Goal: Task Accomplishment & Management: Use online tool/utility

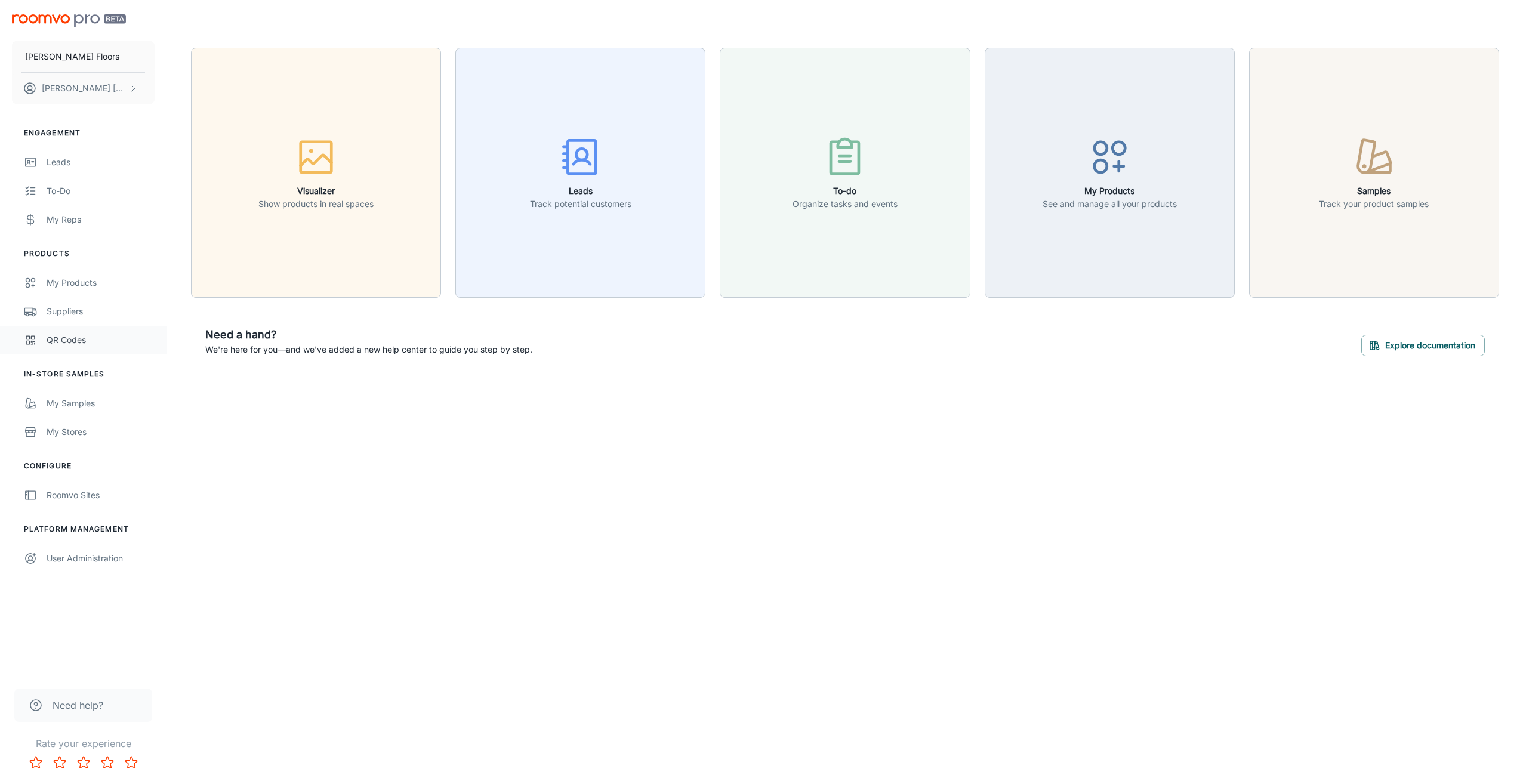
click at [77, 344] on div "QR Codes" at bounding box center [101, 340] width 108 height 13
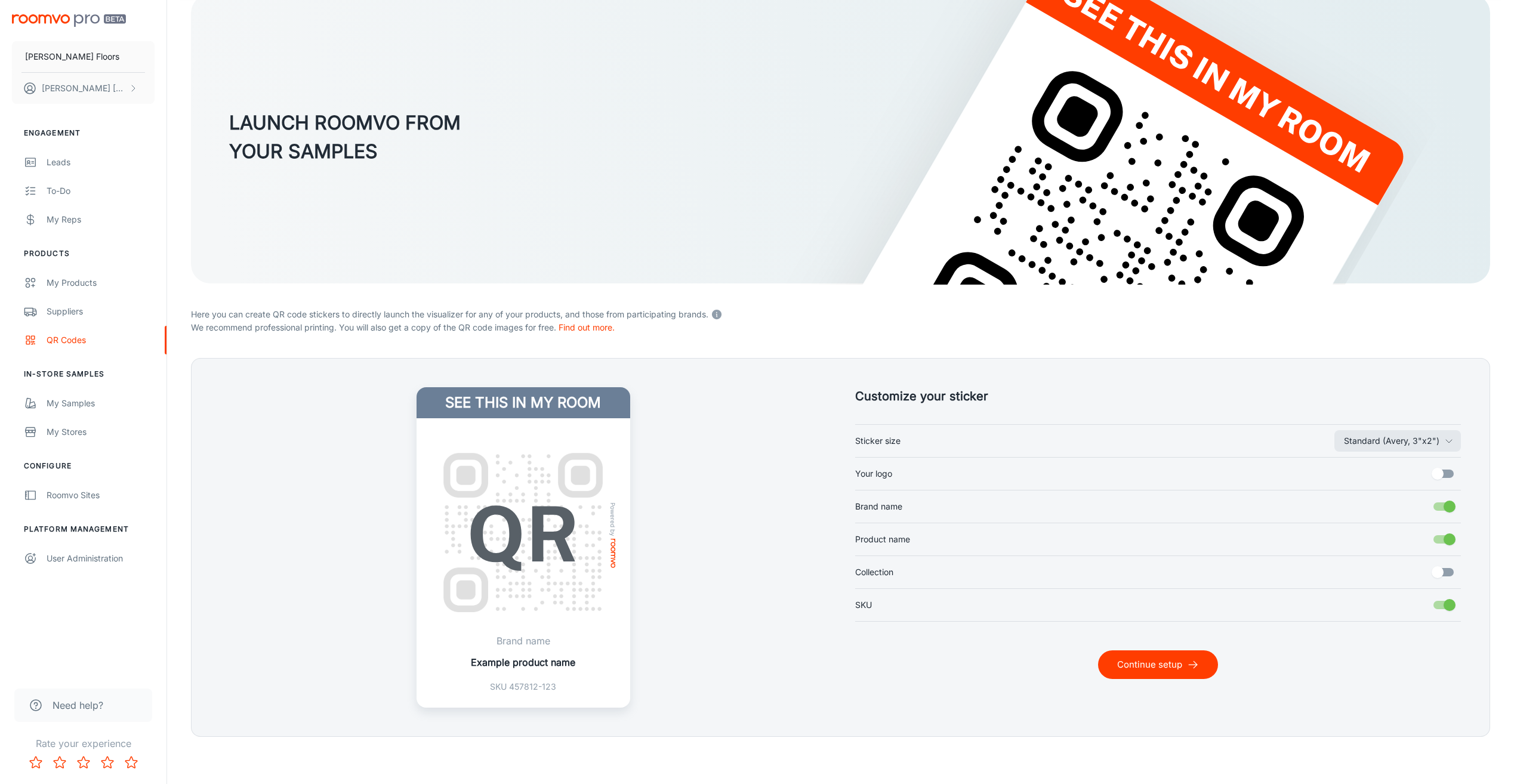
scroll to position [86, 0]
click at [945, 465] on label "Your logo" at bounding box center [1158, 473] width 606 height 23
click at [1404, 465] on input "Your logo" at bounding box center [1437, 473] width 68 height 23
checkbox input "true"
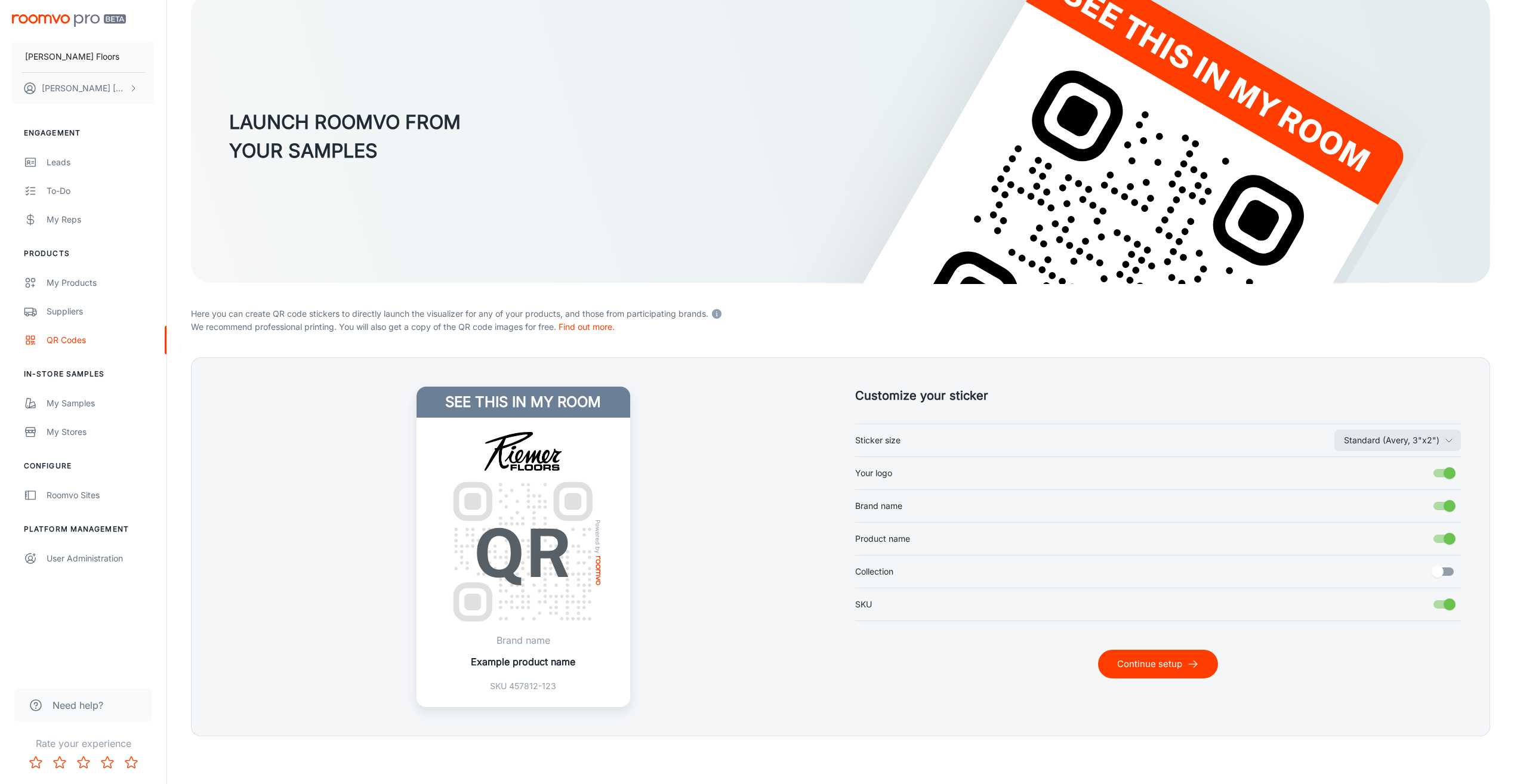
click at [1181, 676] on button "Continue setup" at bounding box center [1157, 664] width 120 height 29
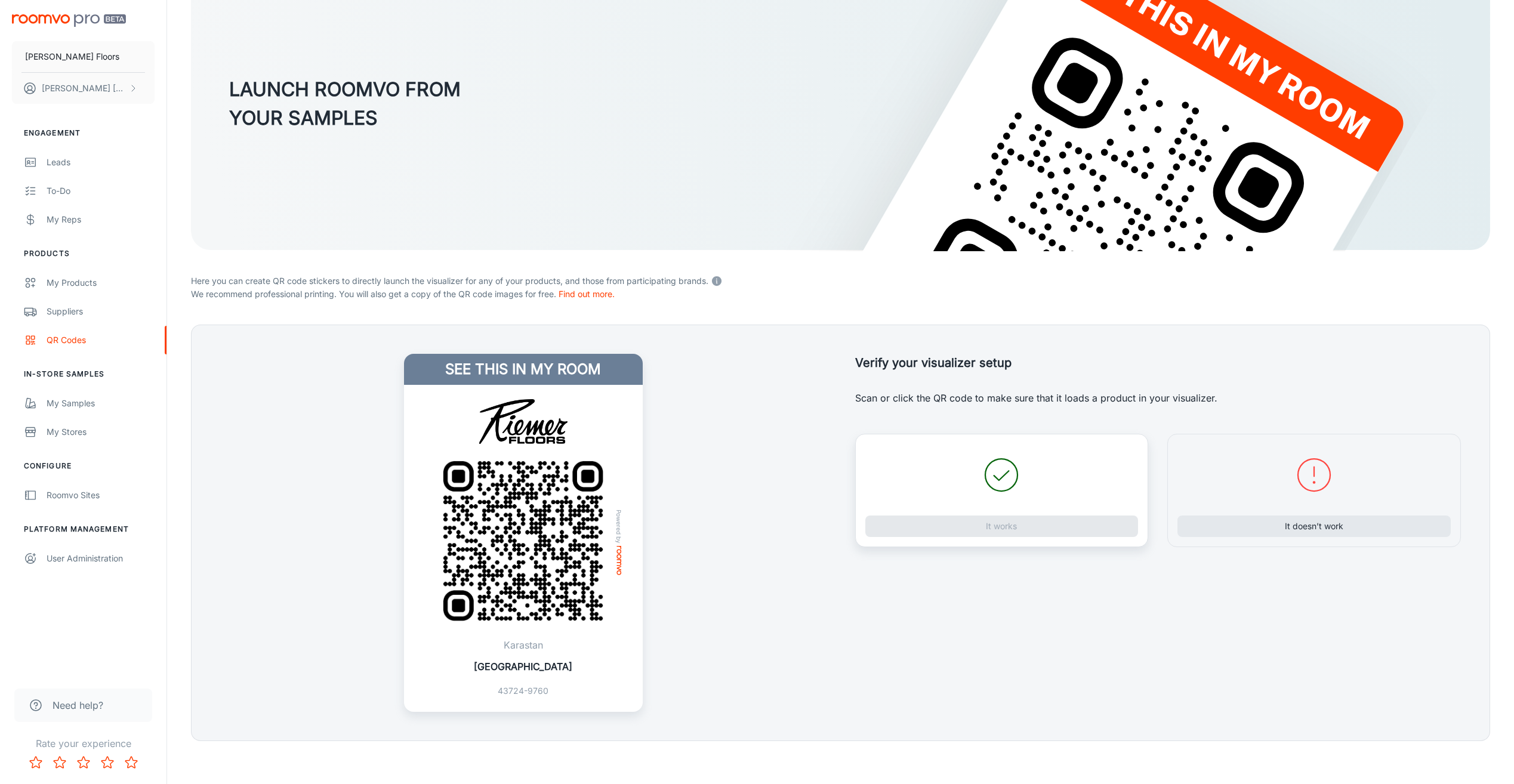
scroll to position [124, 0]
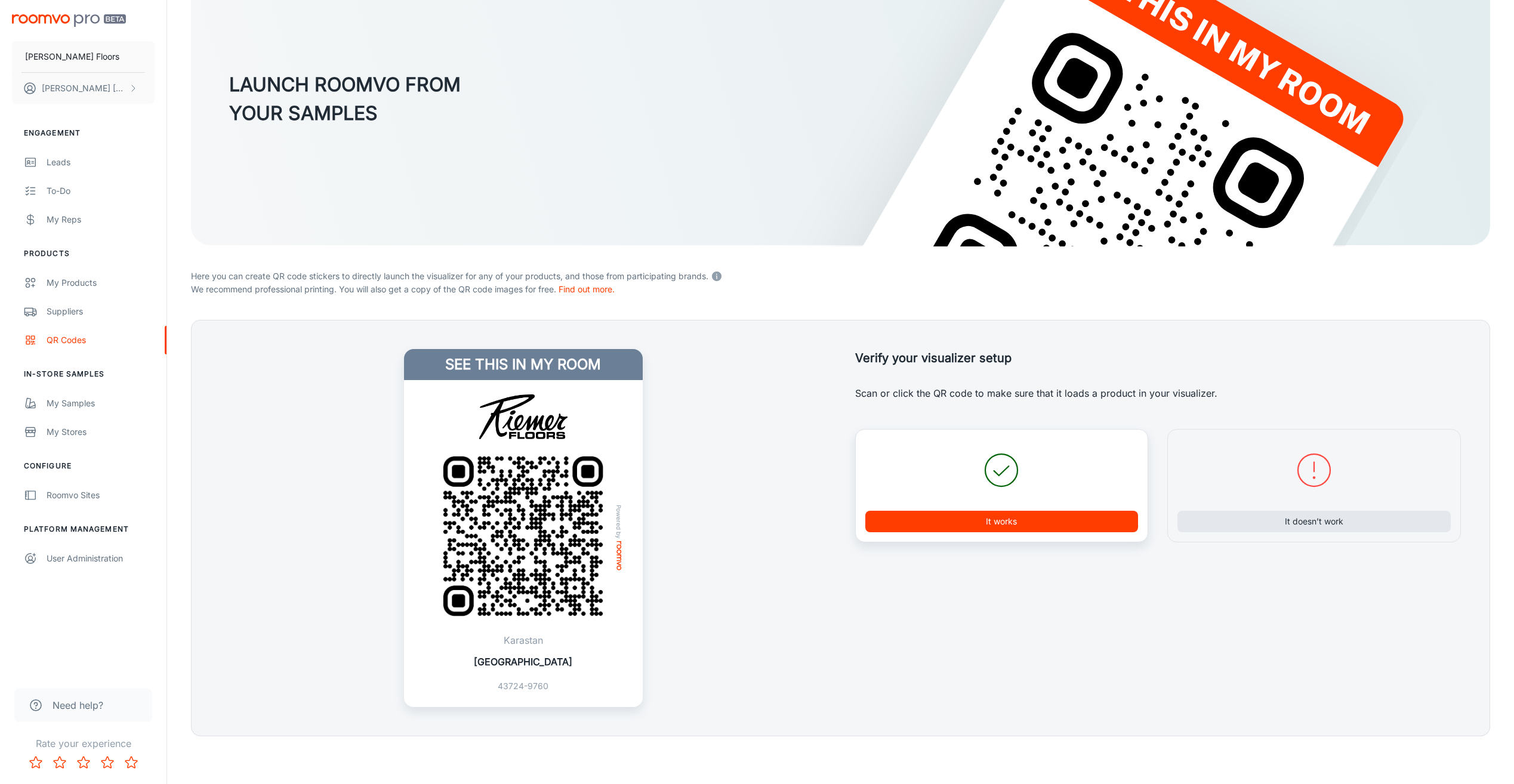
click at [1025, 515] on button "It works" at bounding box center [1002, 521] width 274 height 22
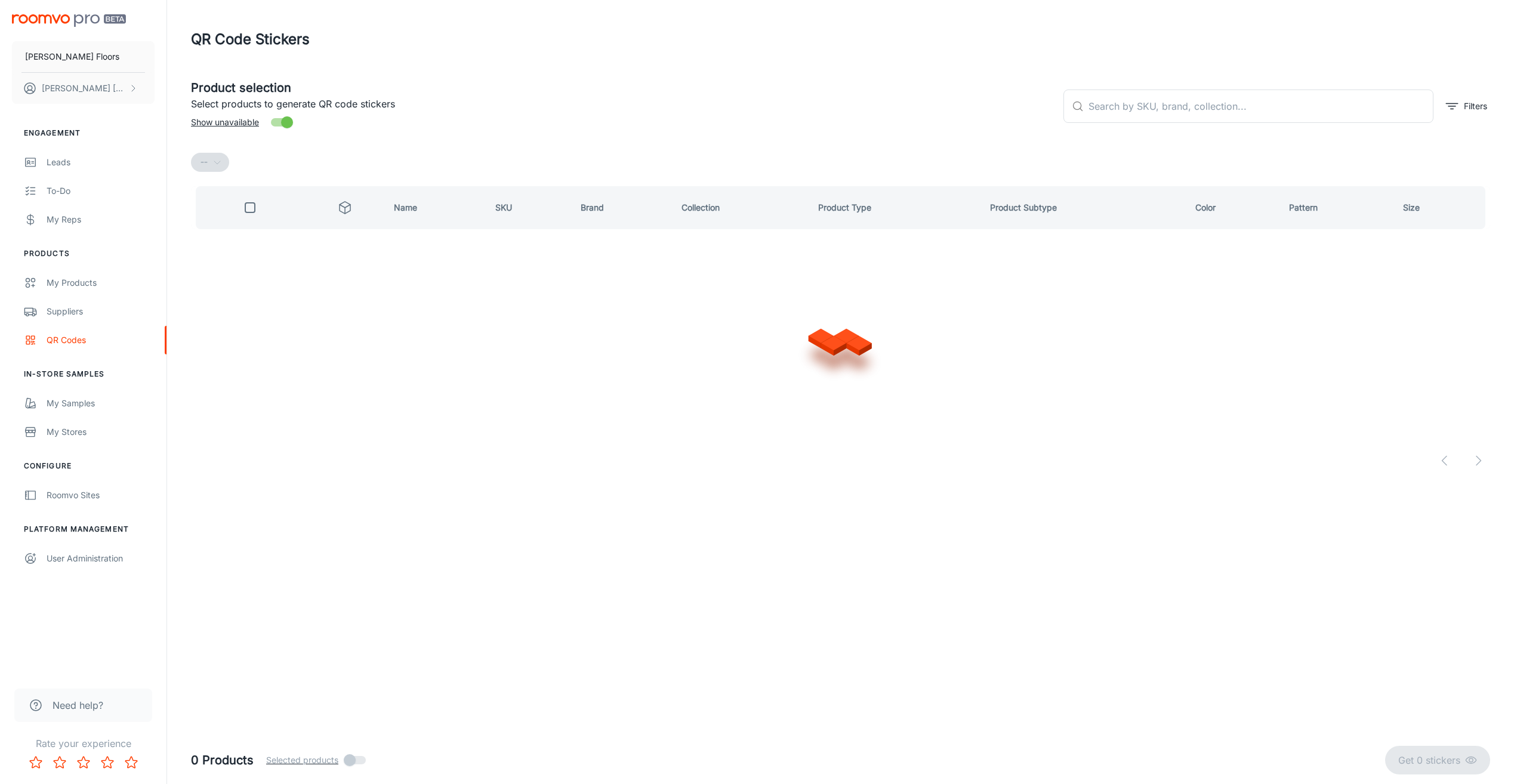
scroll to position [0, 0]
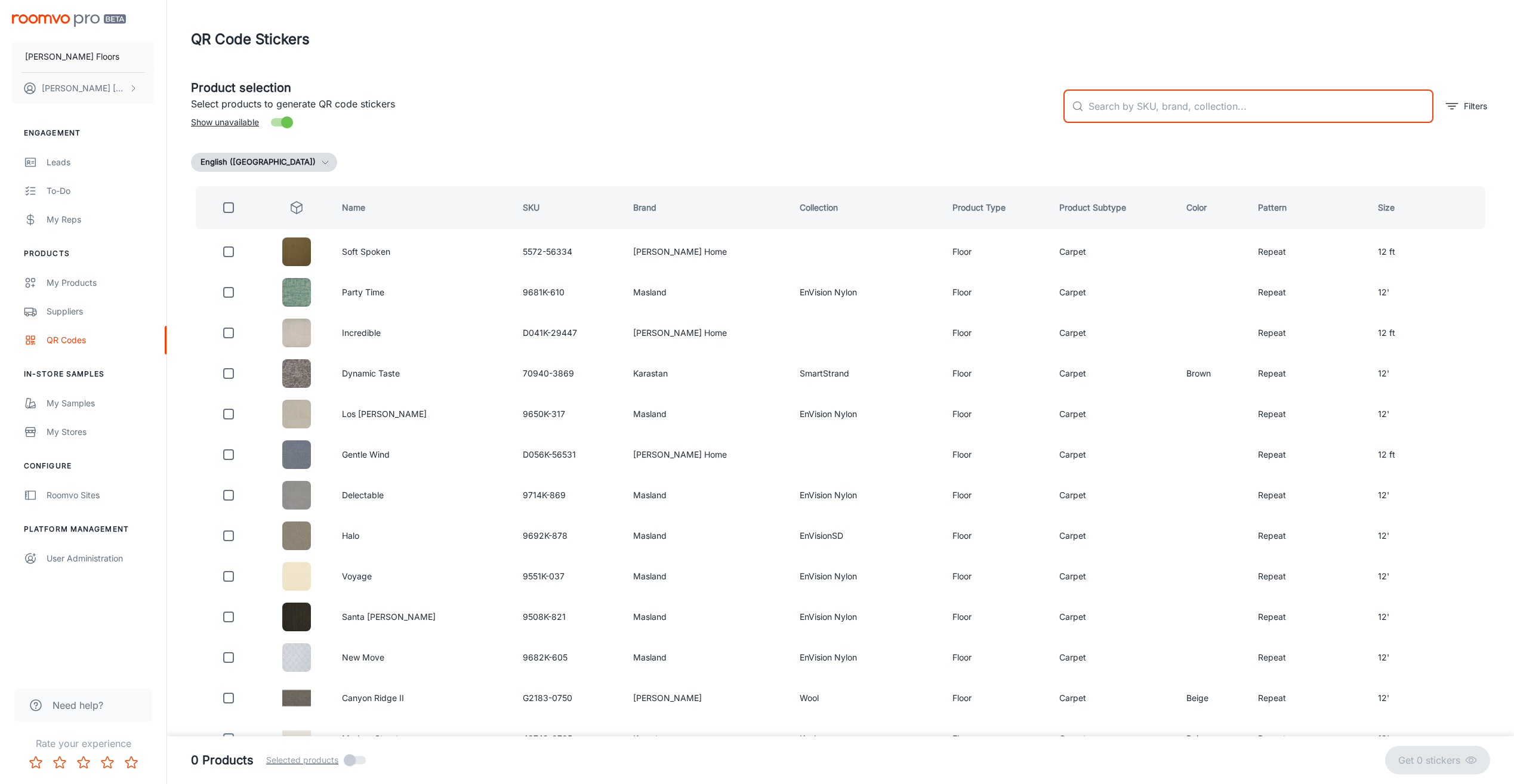
click at [1118, 94] on input "text" at bounding box center [1261, 106] width 345 height 34
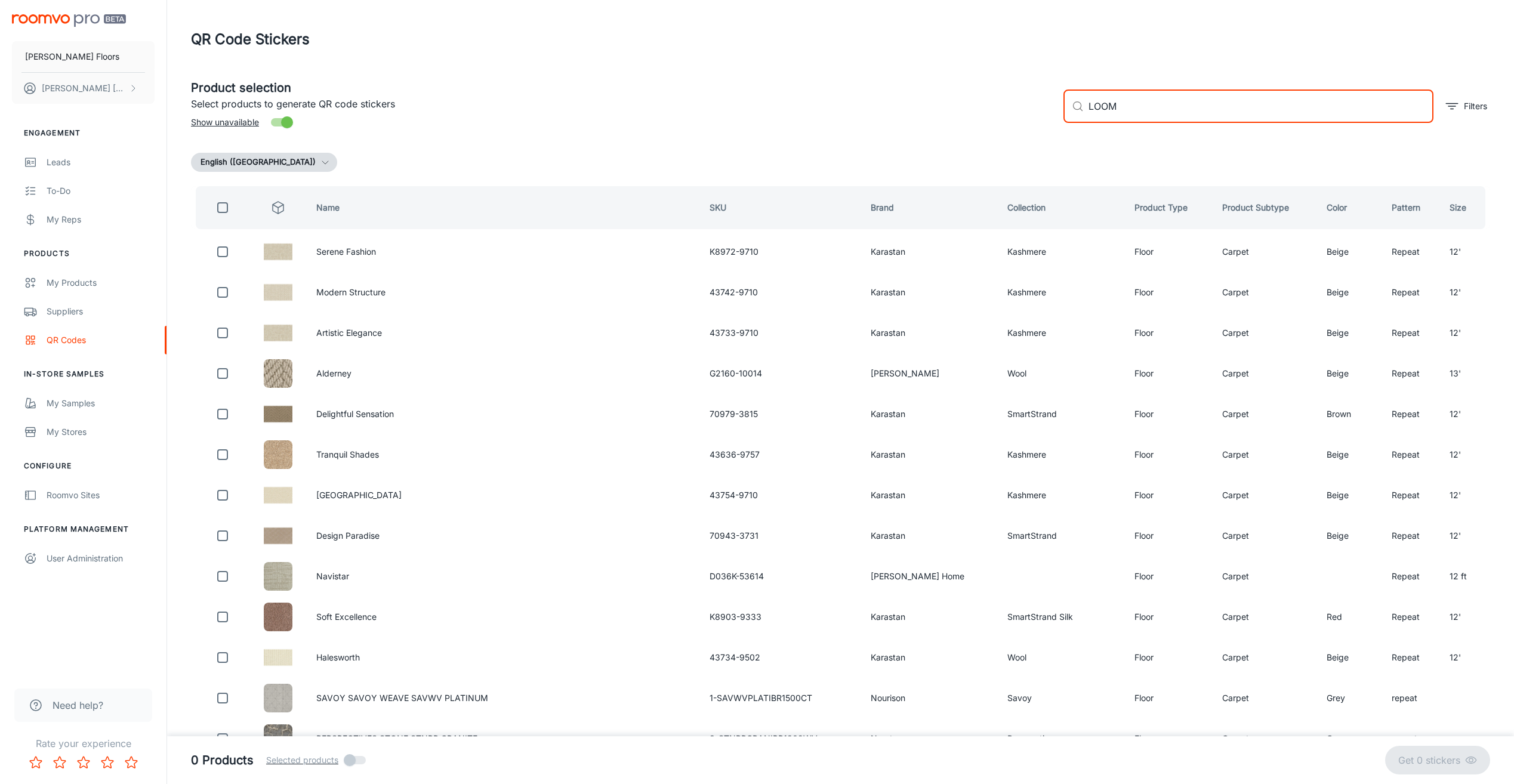
drag, startPoint x: 1206, startPoint y: 98, endPoint x: 1016, endPoint y: 93, distance: 190.1
click at [1016, 93] on div "Product selection Select products to generate QR code stickers Show unavailable…" at bounding box center [835, 101] width 1309 height 65
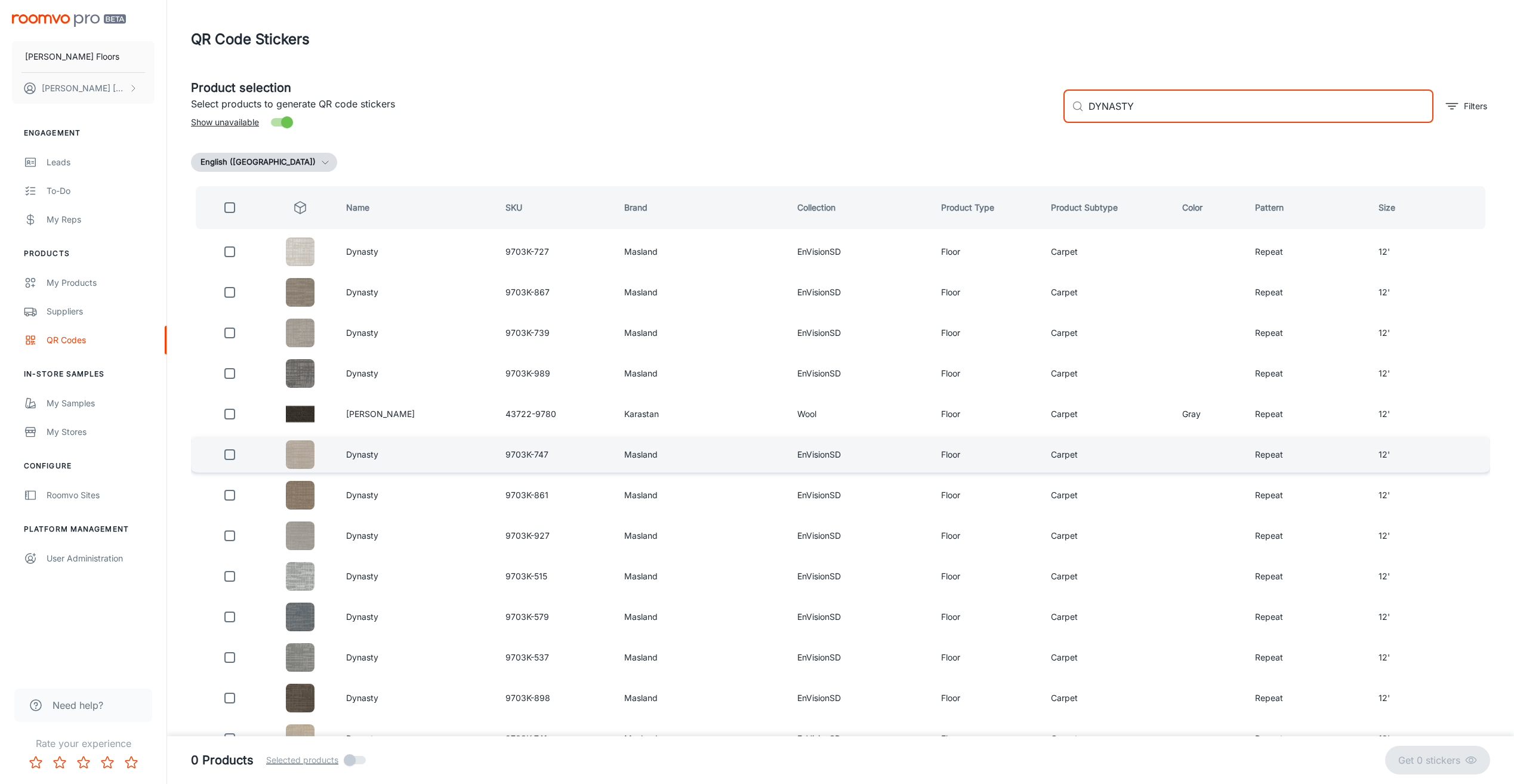
type input "DYNASTY"
click at [234, 454] on input "checkbox" at bounding box center [230, 455] width 24 height 24
checkbox input "true"
drag, startPoint x: 1198, startPoint y: 98, endPoint x: 1035, endPoint y: 93, distance: 163.1
click at [1035, 93] on div "Product selection Select products to generate QR code stickers Show unavailable…" at bounding box center [835, 101] width 1309 height 65
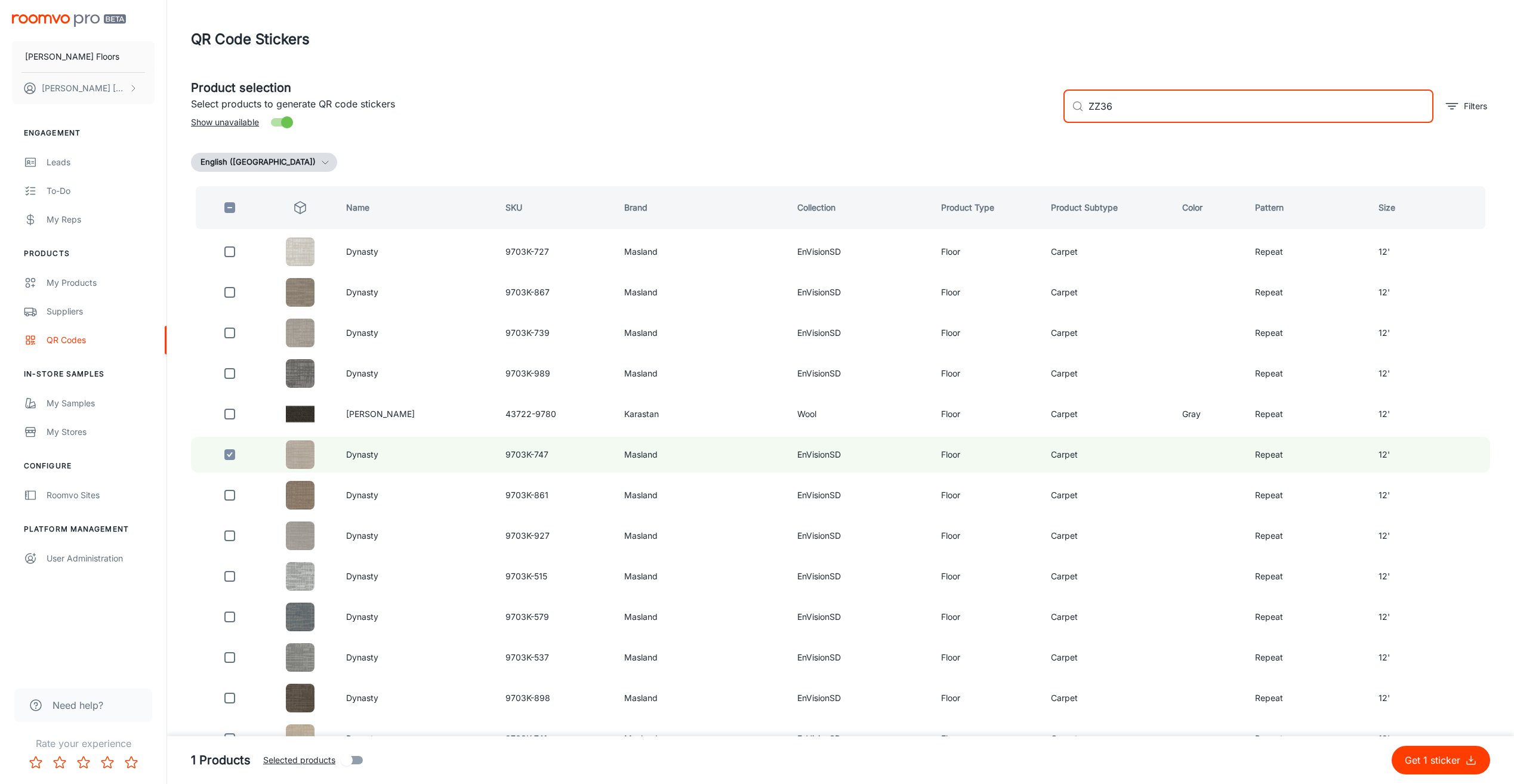
type input "ZZ360"
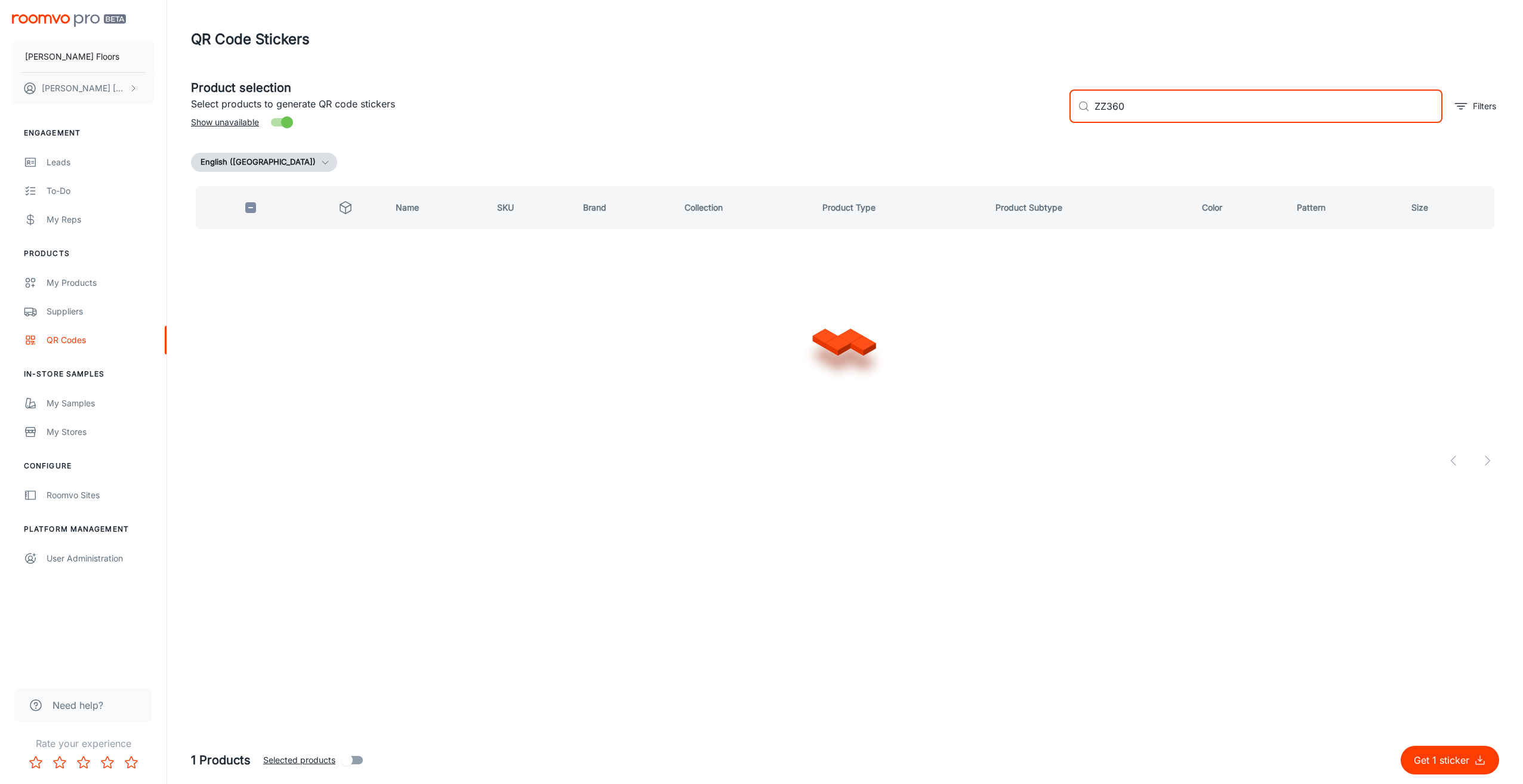
checkbox input "true"
drag, startPoint x: 1129, startPoint y: 106, endPoint x: 1081, endPoint y: 105, distance: 48.0
click at [1081, 105] on div "​ ZZ360 ​" at bounding box center [1256, 106] width 373 height 34
type input "LOOM"
checkbox input "false"
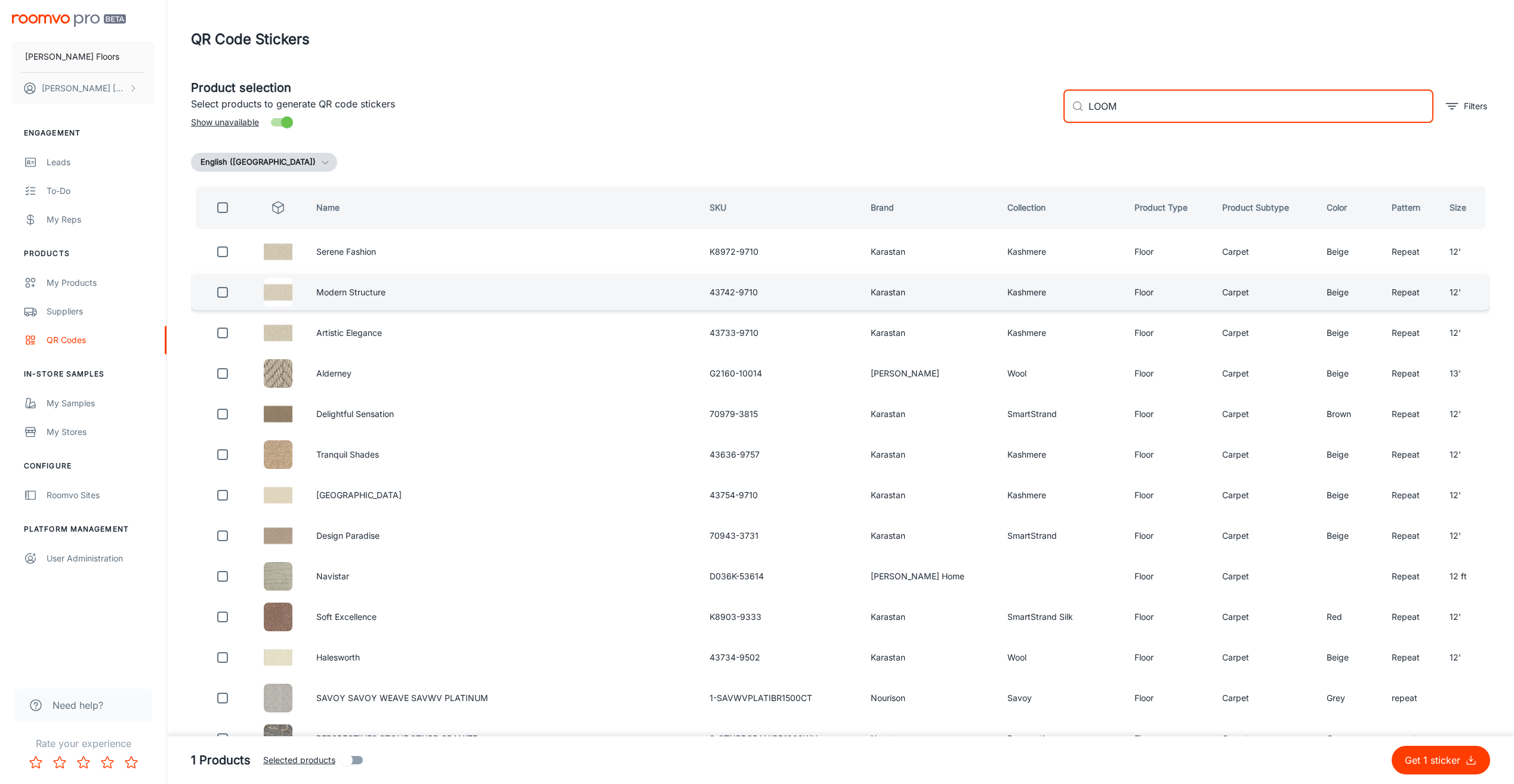
type input "LOOM"
click at [1455, 756] on p "Get 1 sticker" at bounding box center [1435, 760] width 60 height 14
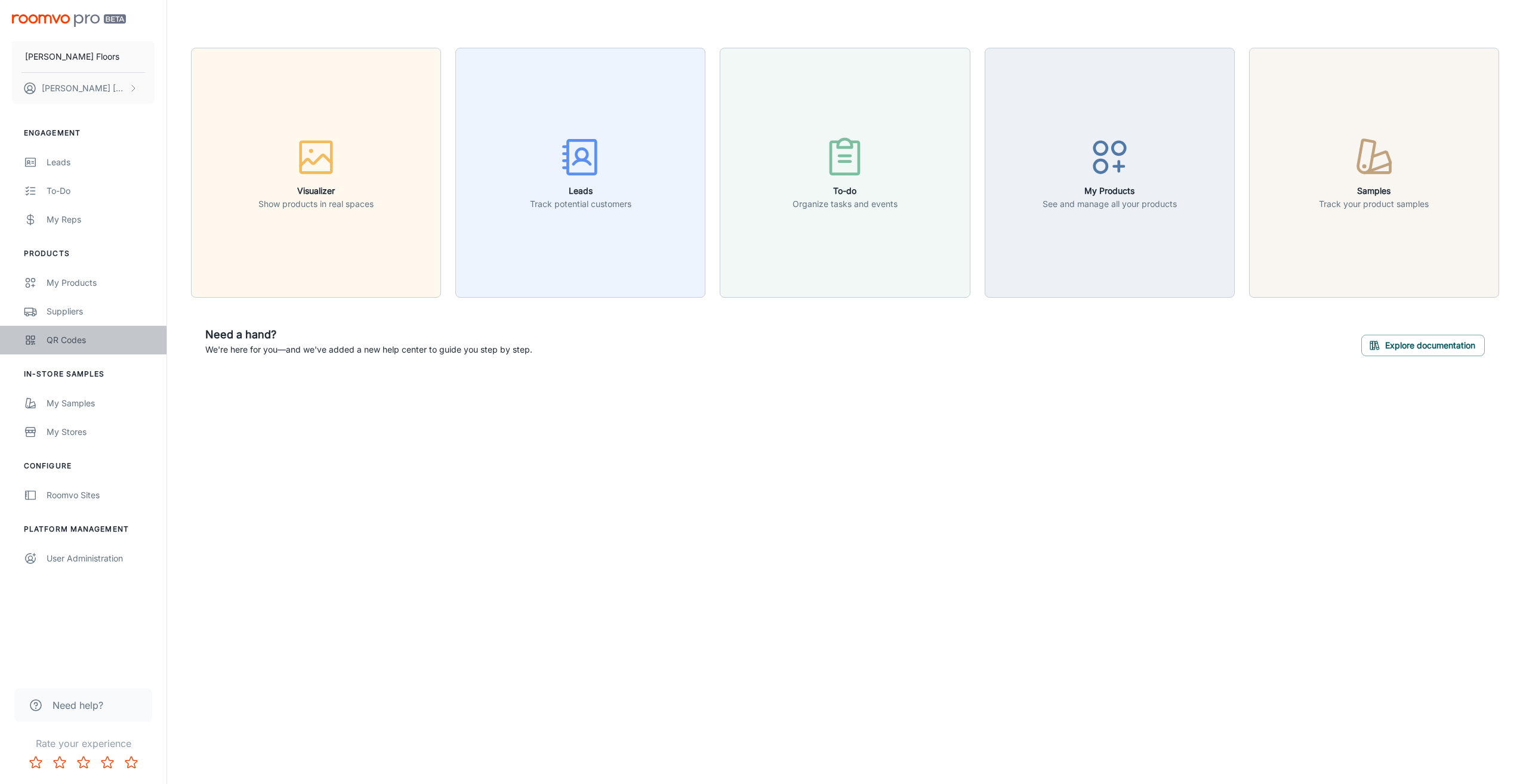
click at [56, 342] on div "QR Codes" at bounding box center [101, 340] width 108 height 13
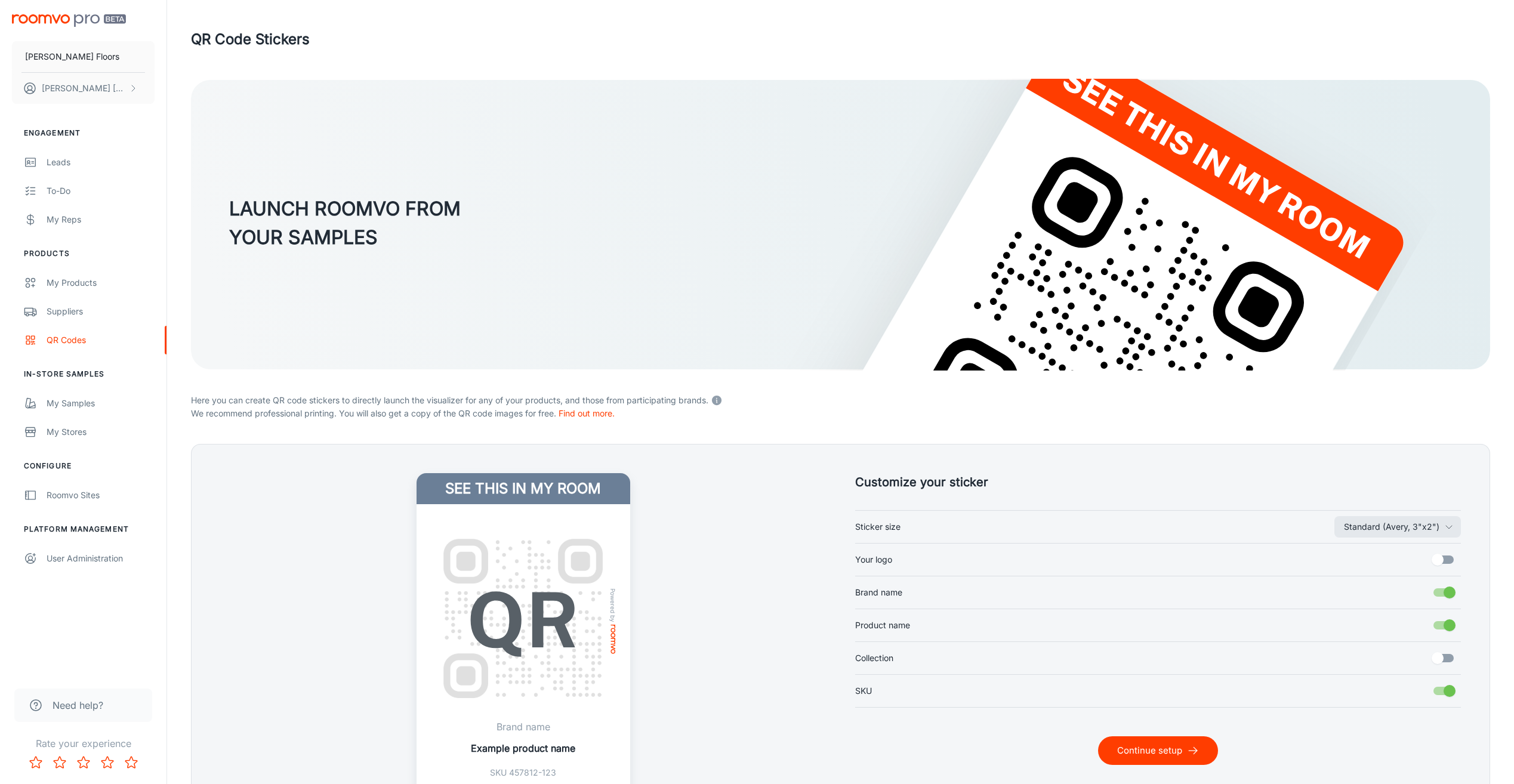
click at [895, 532] on span "Sticker size" at bounding box center [878, 527] width 45 height 13
click at [1335, 532] on button "Standard (Avery, 3"x2")" at bounding box center [1398, 527] width 127 height 22
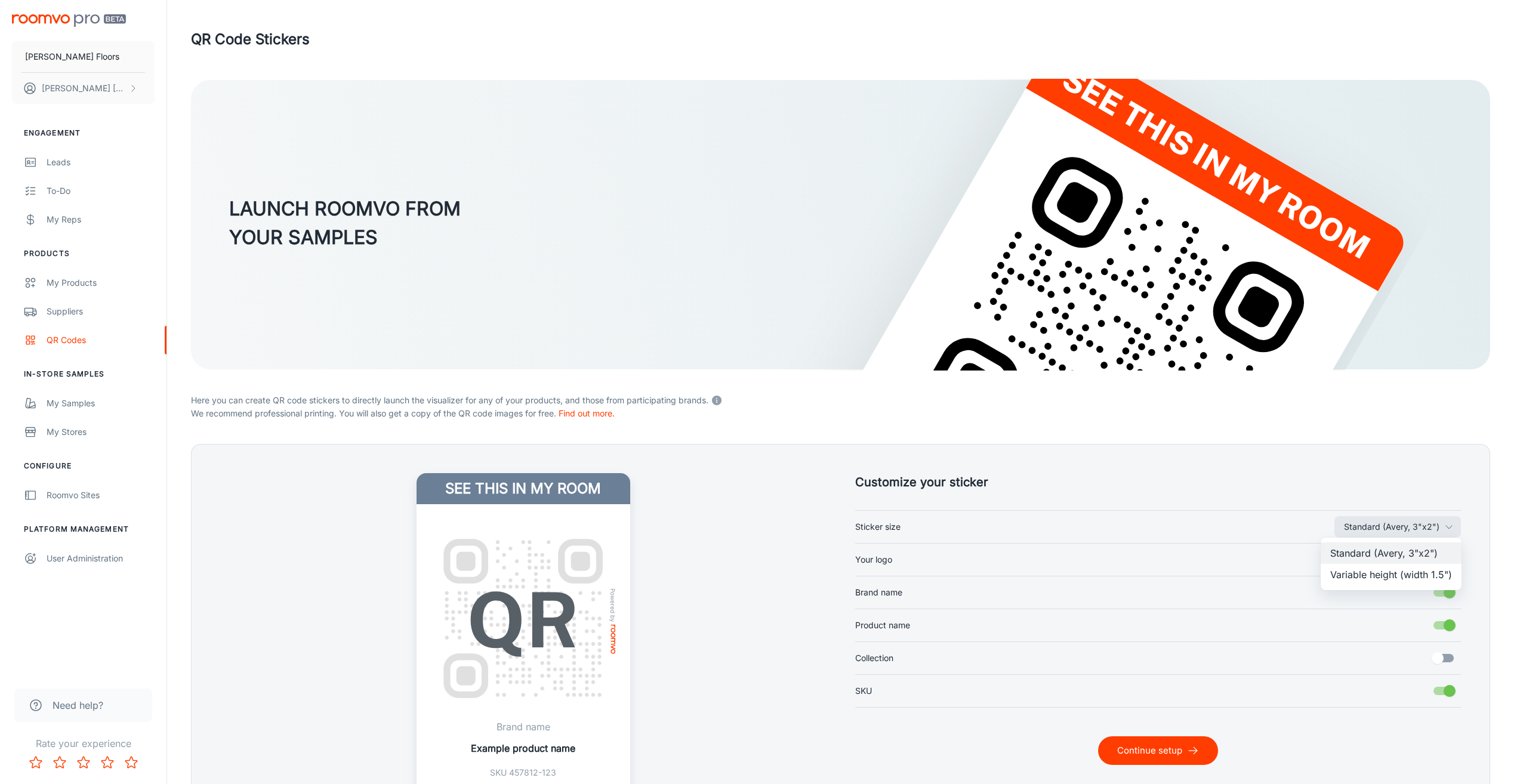
click at [891, 554] on div at bounding box center [762, 392] width 1523 height 784
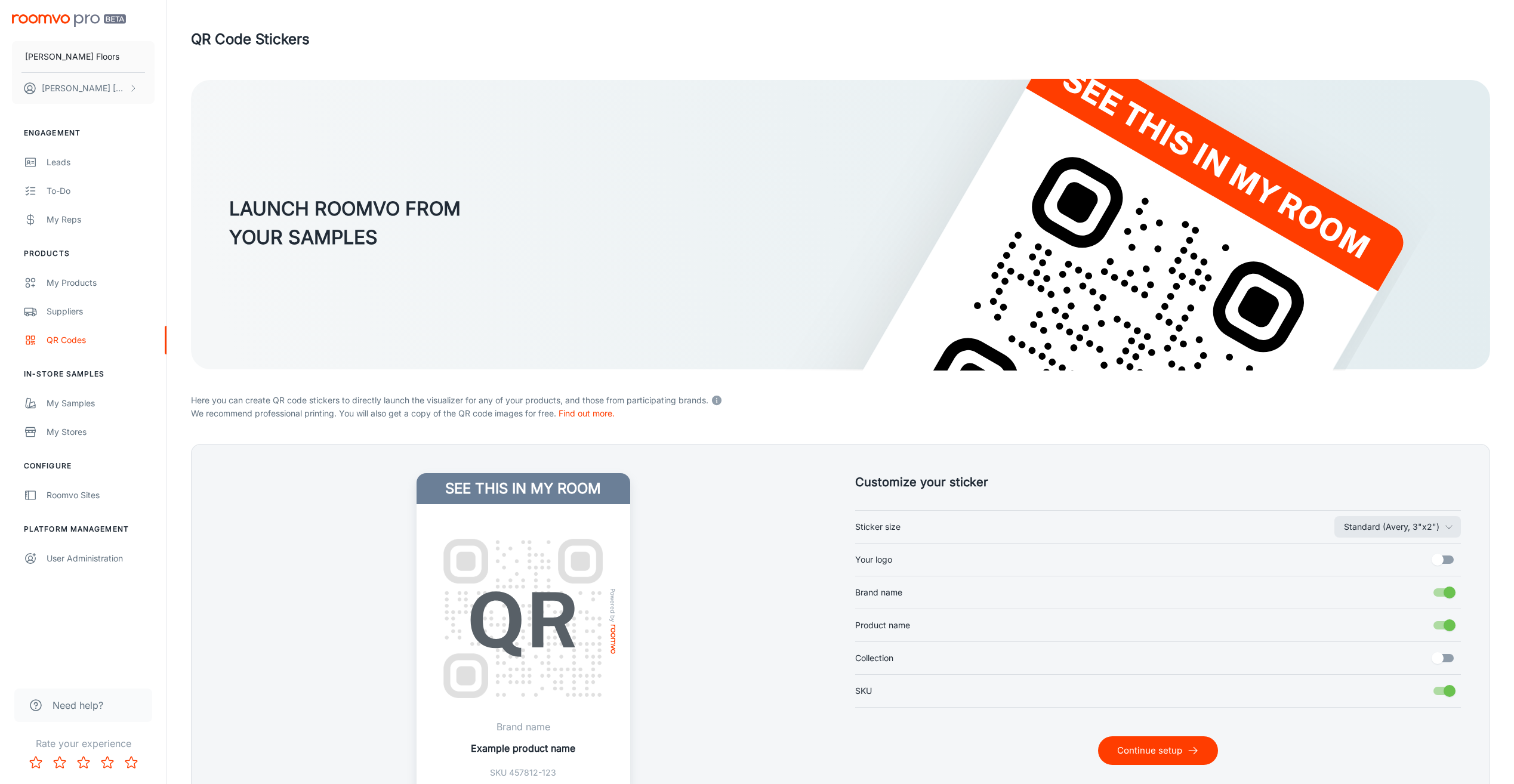
click at [887, 558] on span "Your logo" at bounding box center [873, 560] width 37 height 13
click at [1404, 558] on input "Your logo" at bounding box center [1437, 560] width 68 height 23
checkbox input "true"
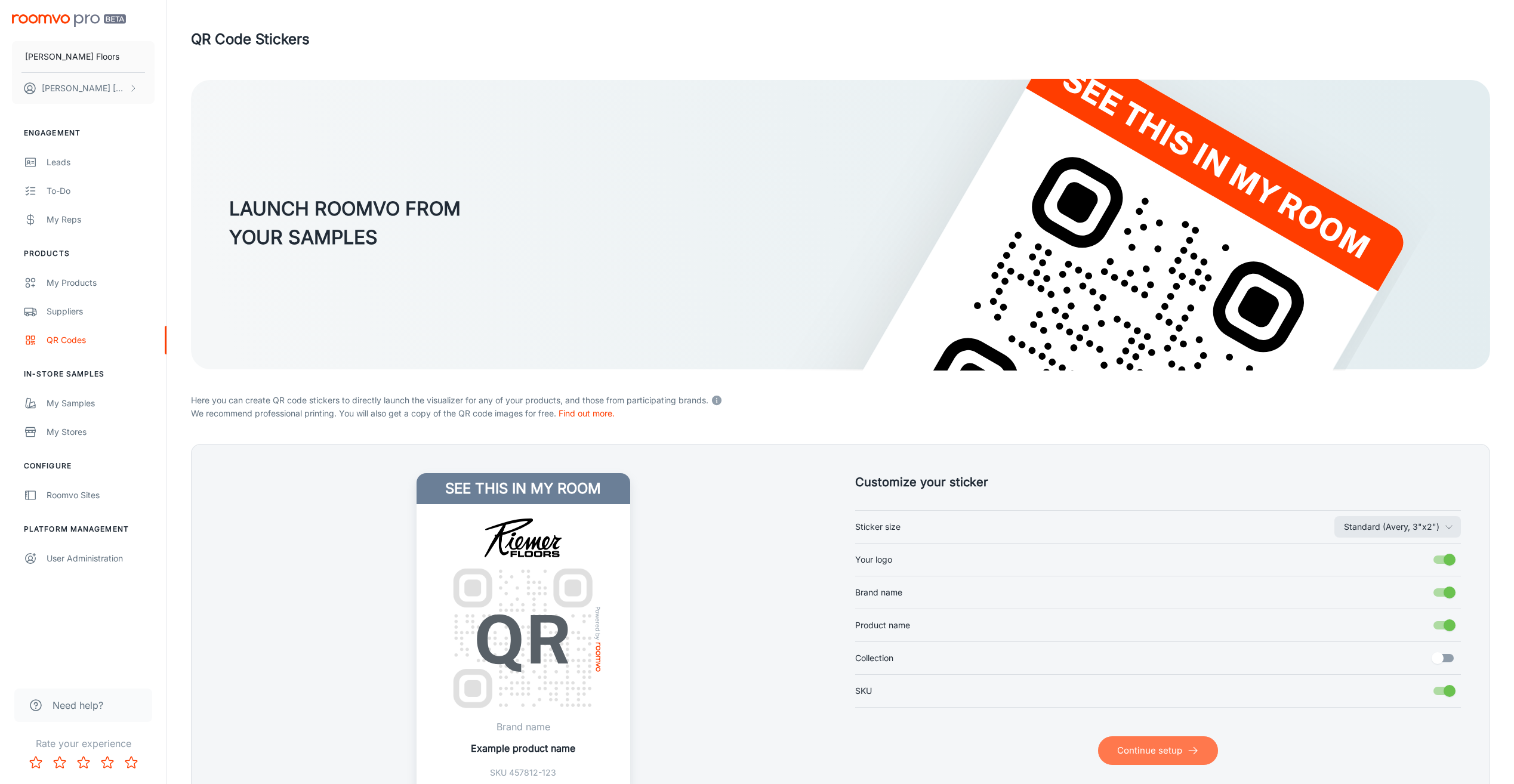
click at [1105, 747] on button "Continue setup" at bounding box center [1157, 750] width 120 height 29
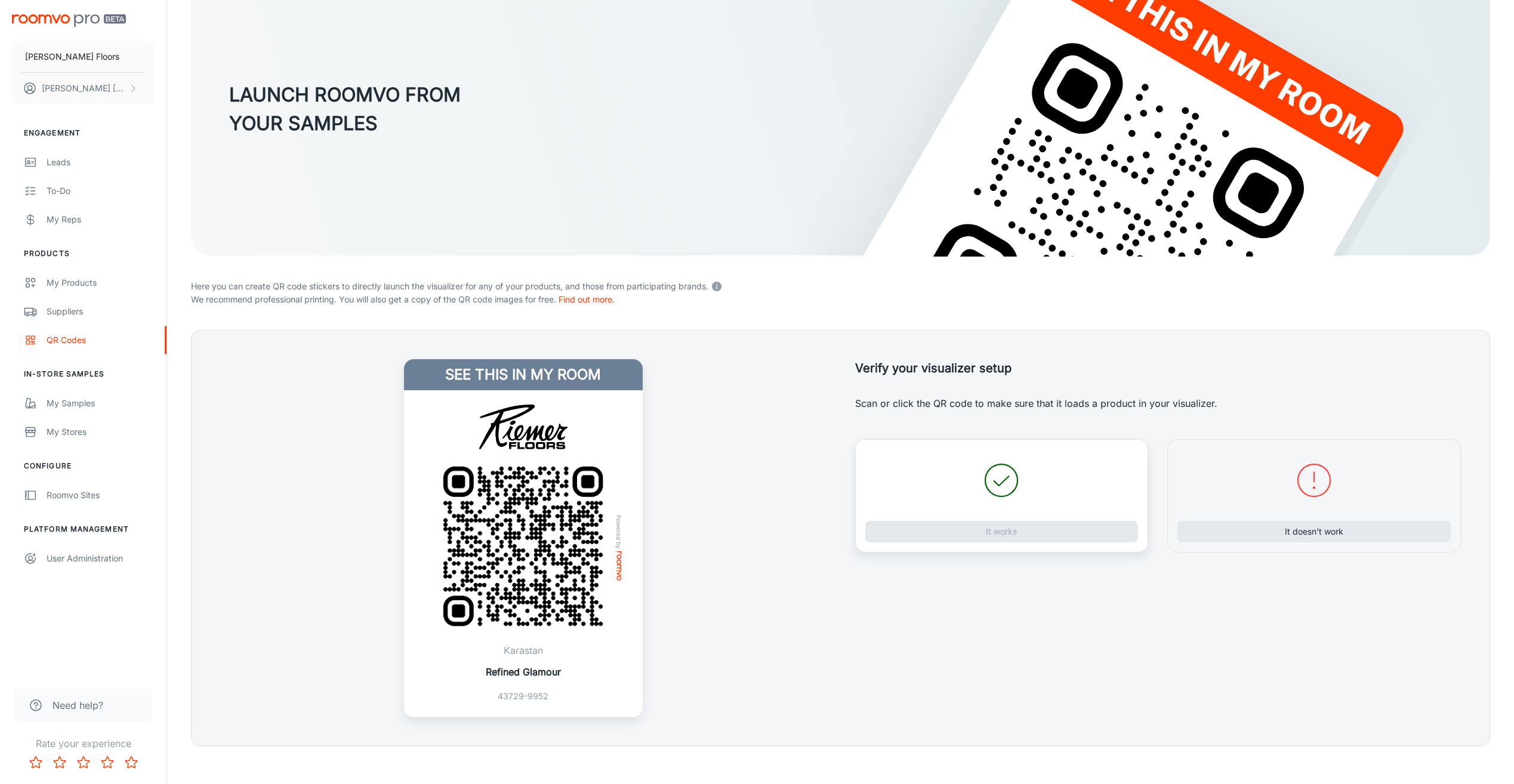
scroll to position [120, 0]
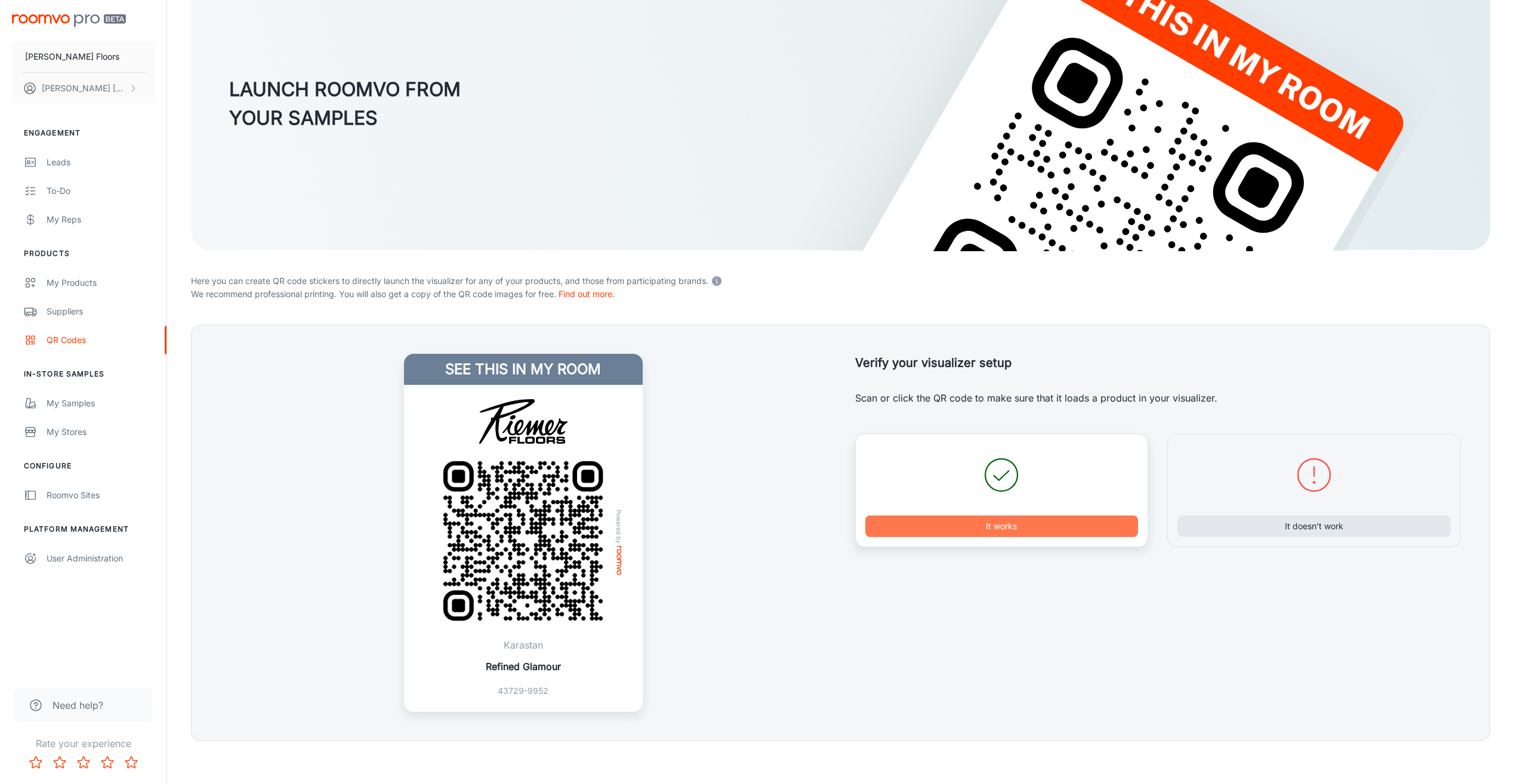
click at [973, 530] on button "It works" at bounding box center [1002, 526] width 274 height 22
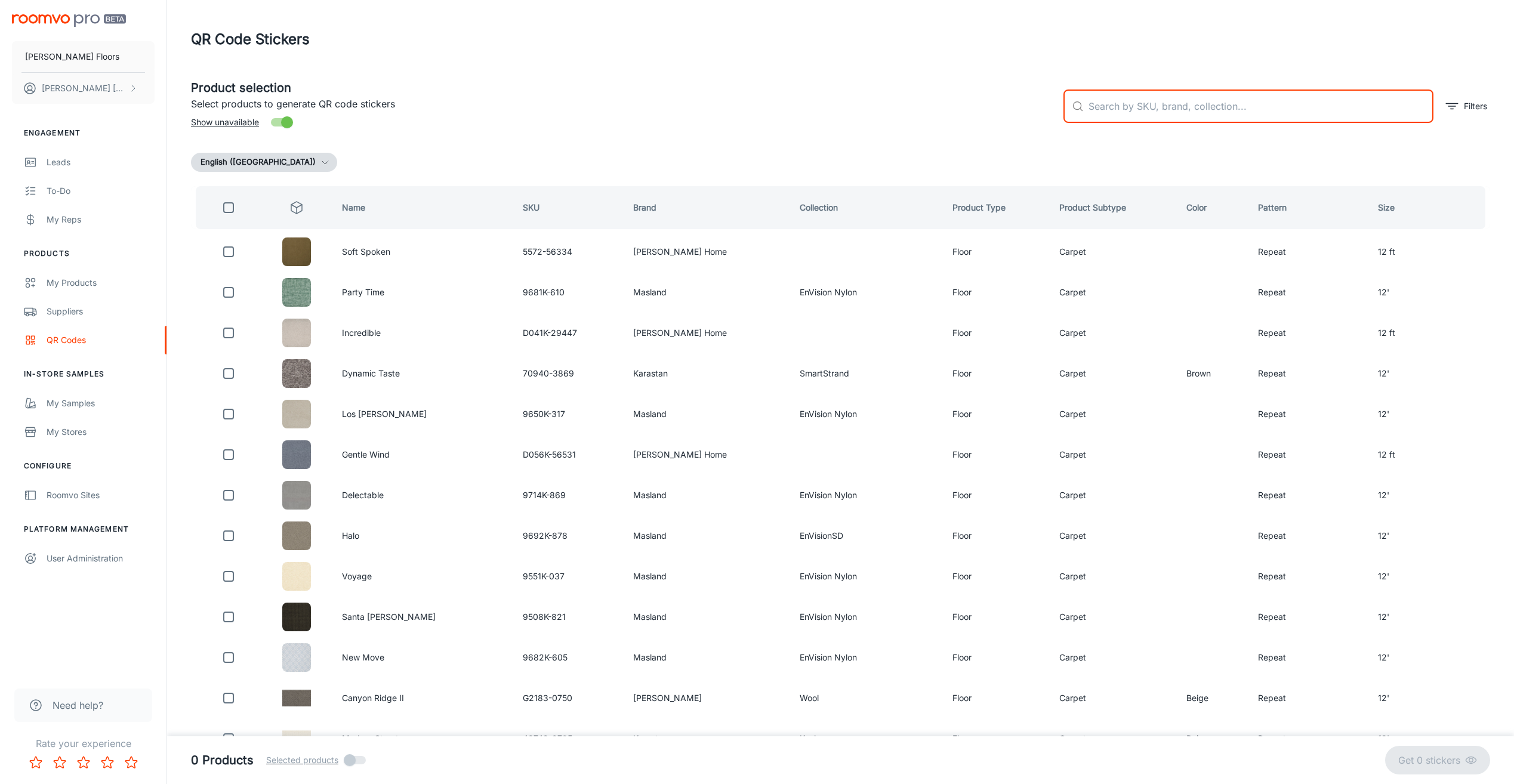
click at [1152, 110] on input "text" at bounding box center [1261, 106] width 345 height 34
type input "LAINE"
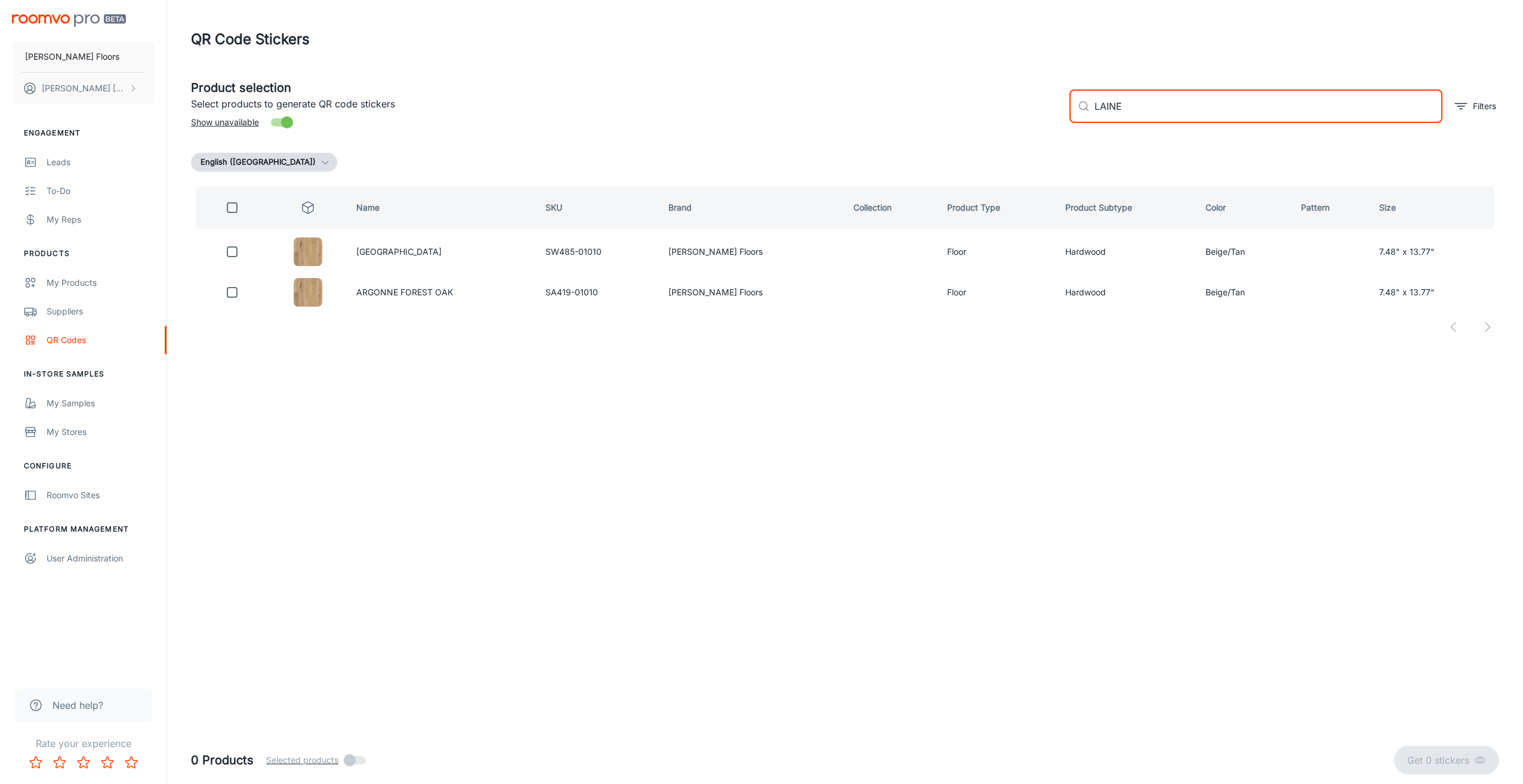
drag, startPoint x: 1091, startPoint y: 98, endPoint x: 1083, endPoint y: 96, distance: 8.2
click at [1083, 96] on div "​ LAINE ​" at bounding box center [1256, 106] width 373 height 34
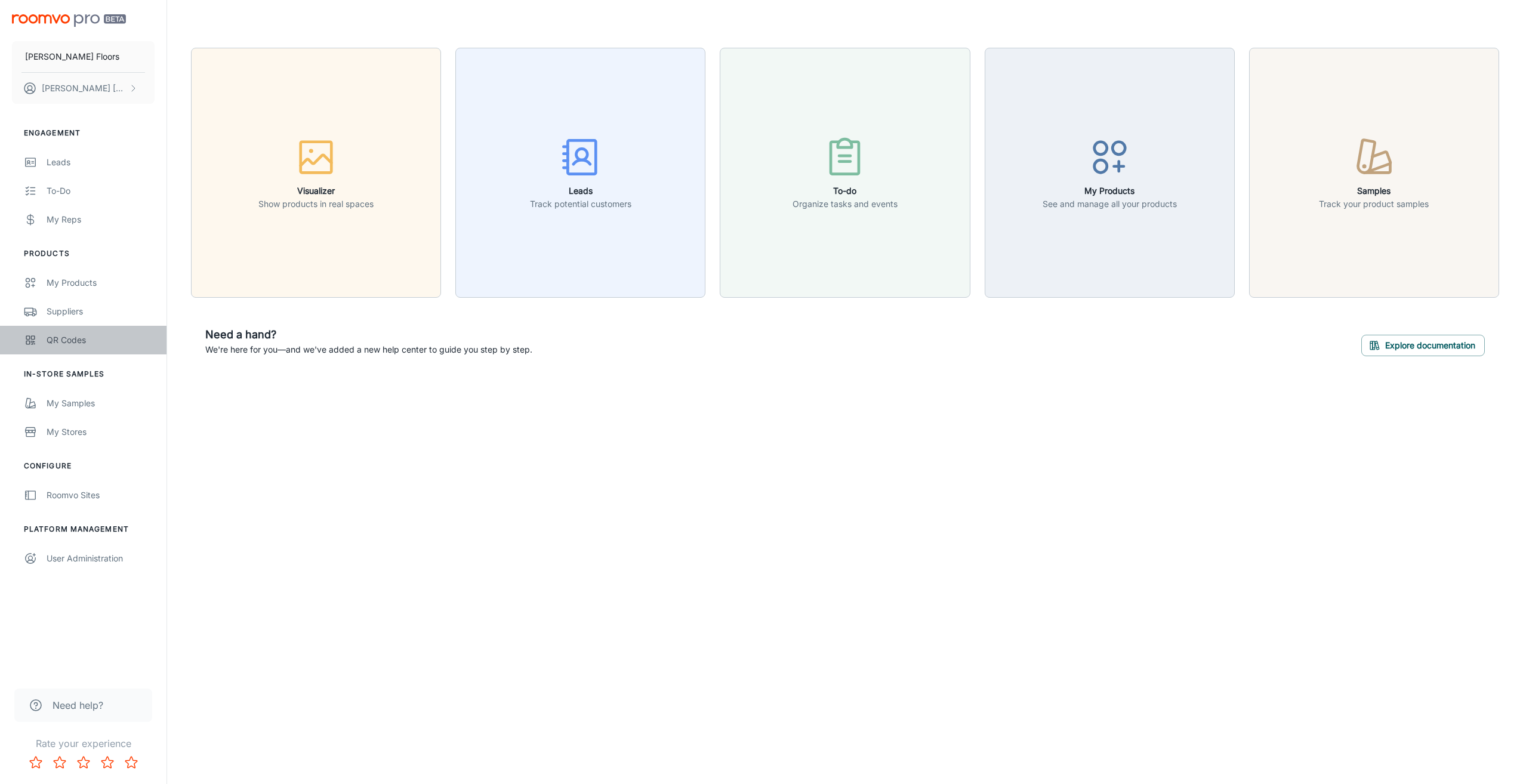
click at [83, 333] on div "QR Codes" at bounding box center [101, 340] width 108 height 13
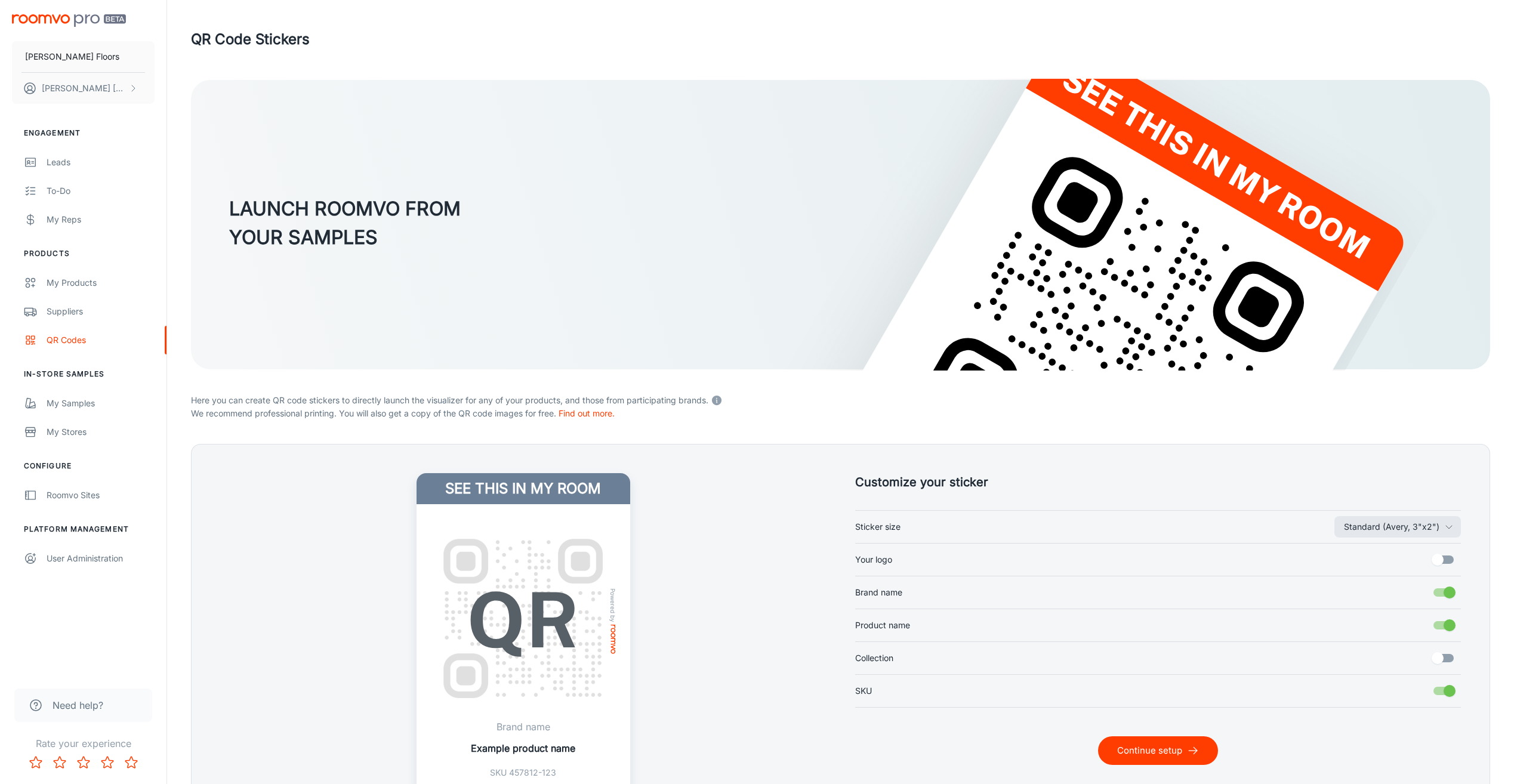
click at [982, 518] on label "Standard (Avery, 3"x2") Sticker size" at bounding box center [1158, 527] width 606 height 23
click at [1335, 518] on button "Standard (Avery, 3"x2")" at bounding box center [1398, 527] width 127 height 22
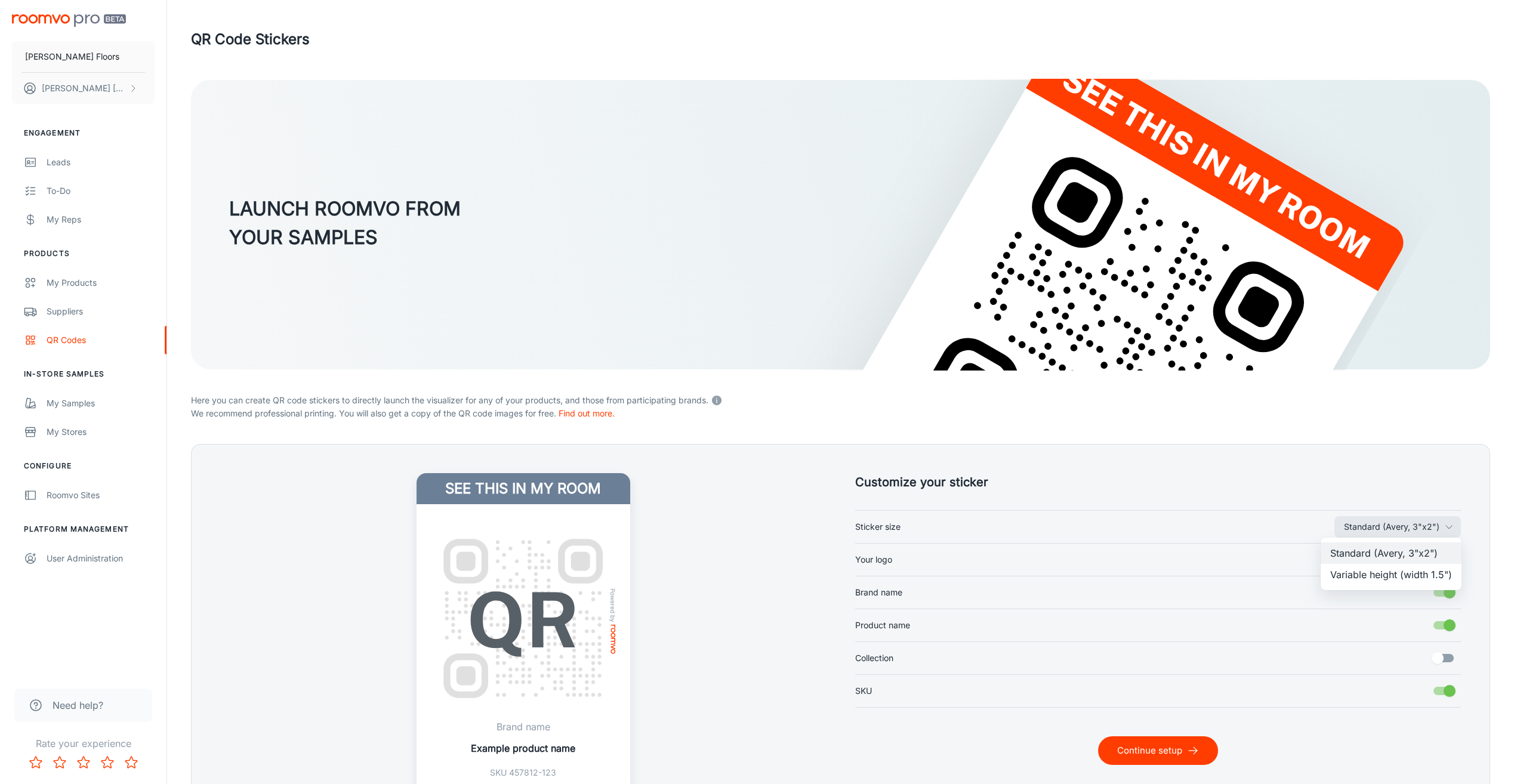
click at [972, 534] on div at bounding box center [762, 392] width 1523 height 784
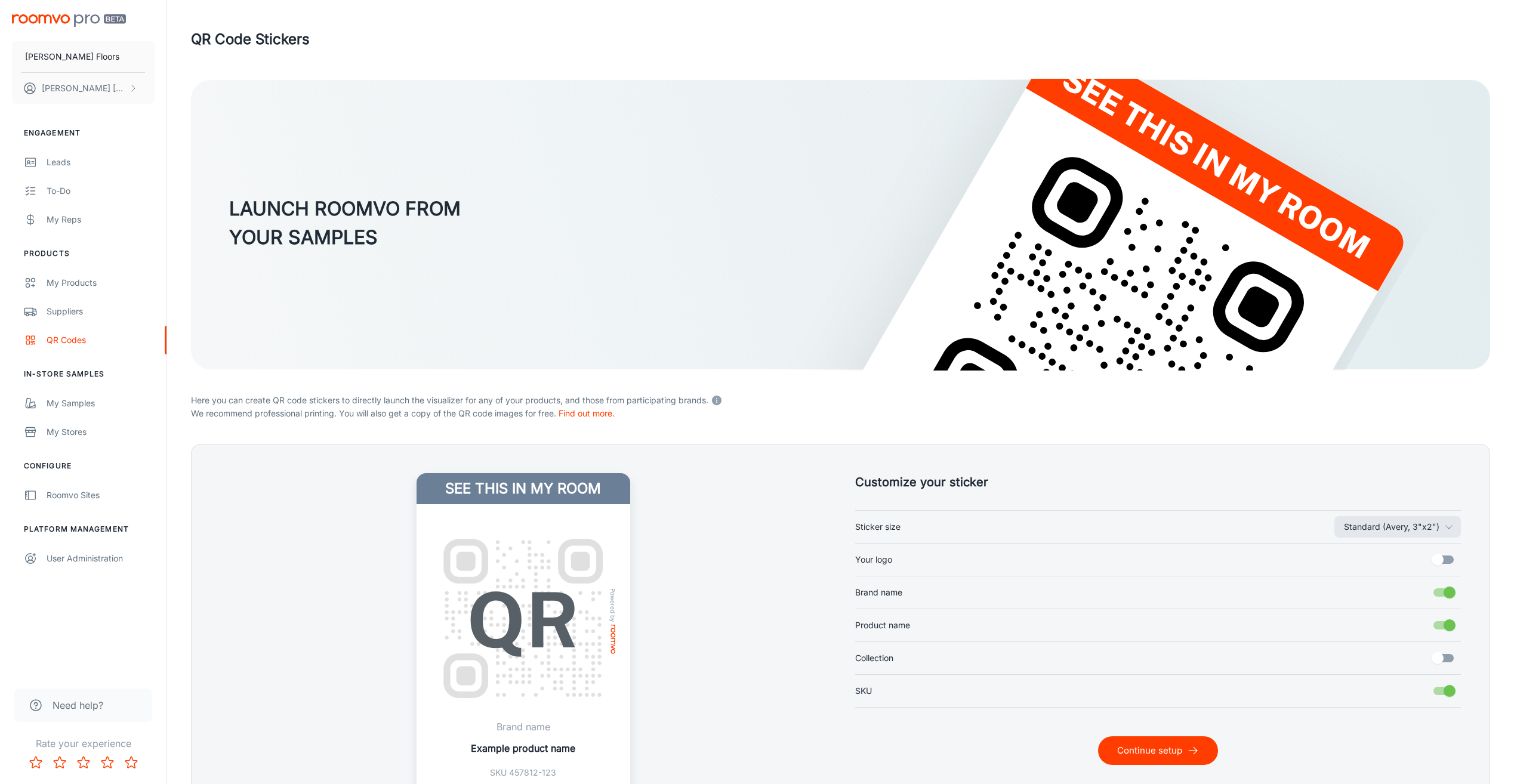
click at [939, 557] on label "Your logo" at bounding box center [1158, 560] width 606 height 23
click at [1404, 557] on input "Your logo" at bounding box center [1437, 560] width 68 height 23
checkbox input "true"
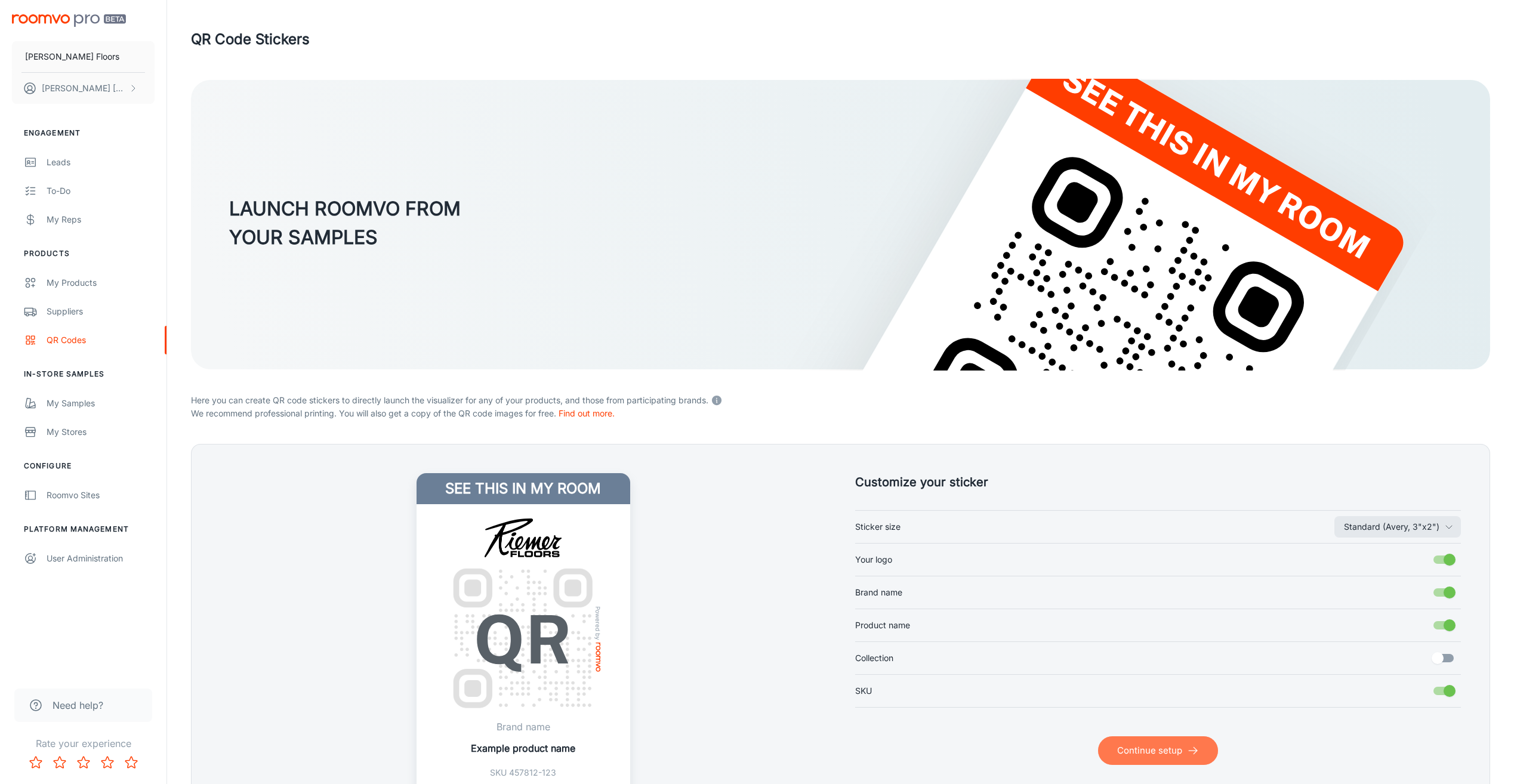
click at [1135, 747] on button "Continue setup" at bounding box center [1157, 750] width 120 height 29
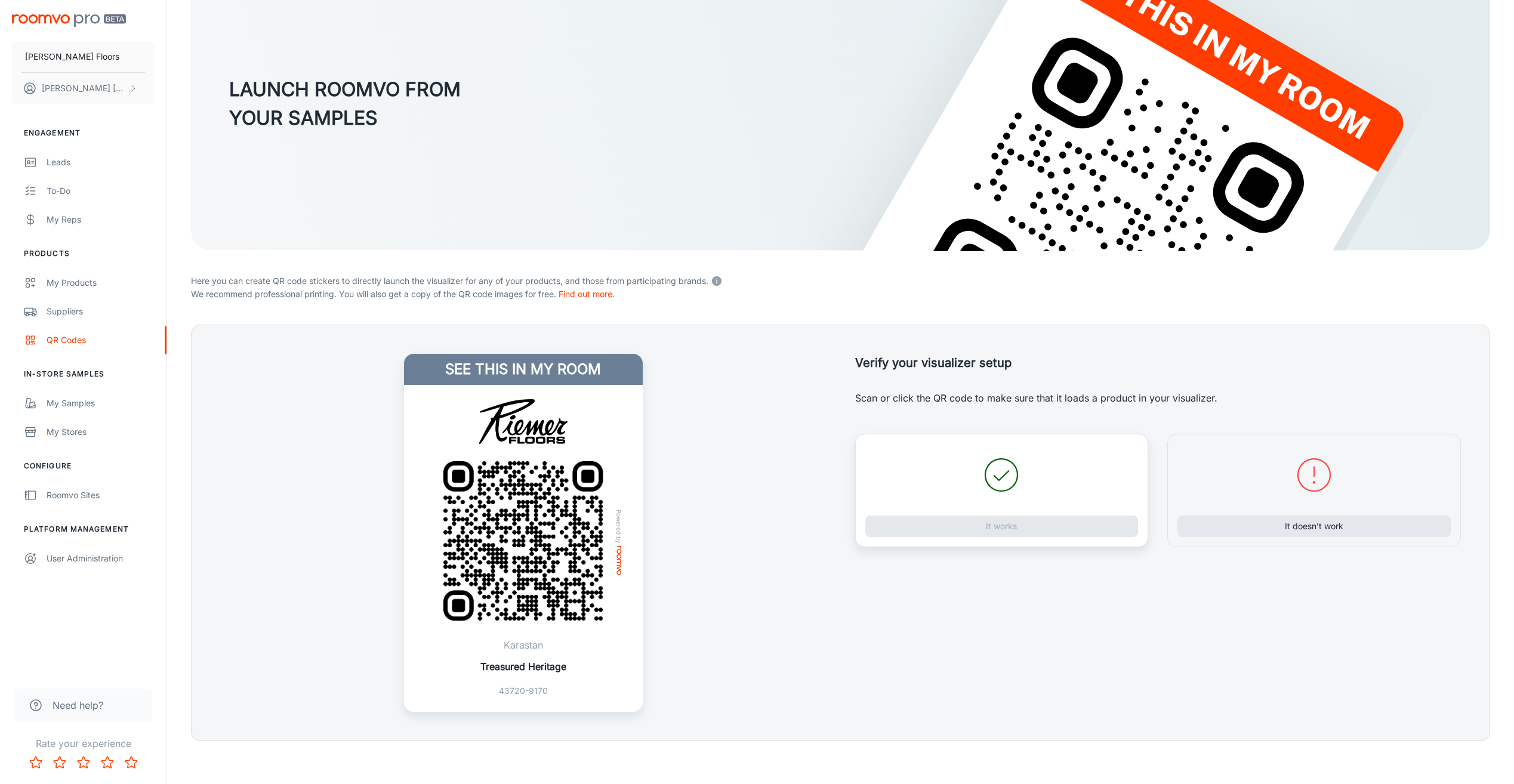
scroll to position [124, 0]
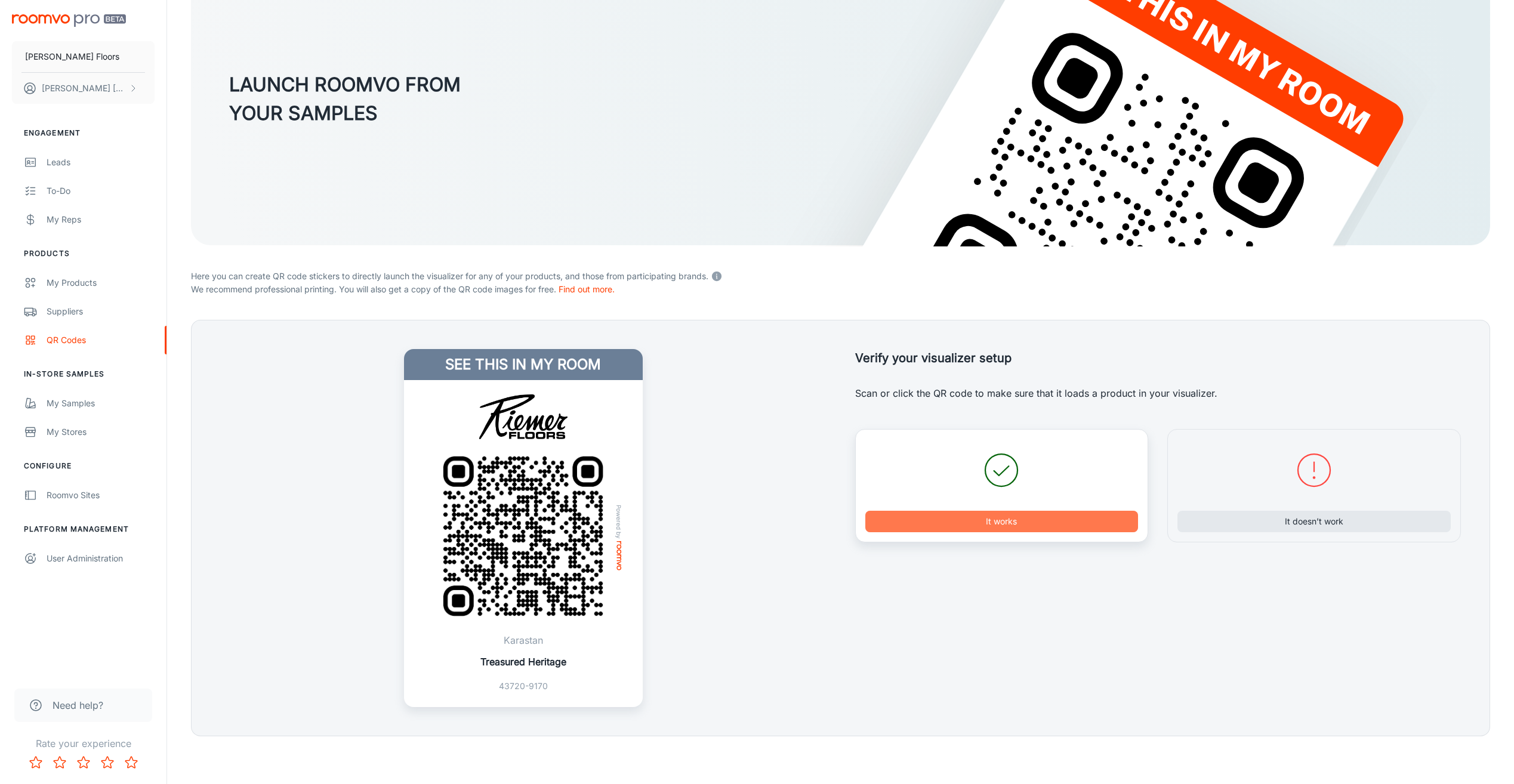
click at [955, 524] on button "It works" at bounding box center [1002, 521] width 274 height 22
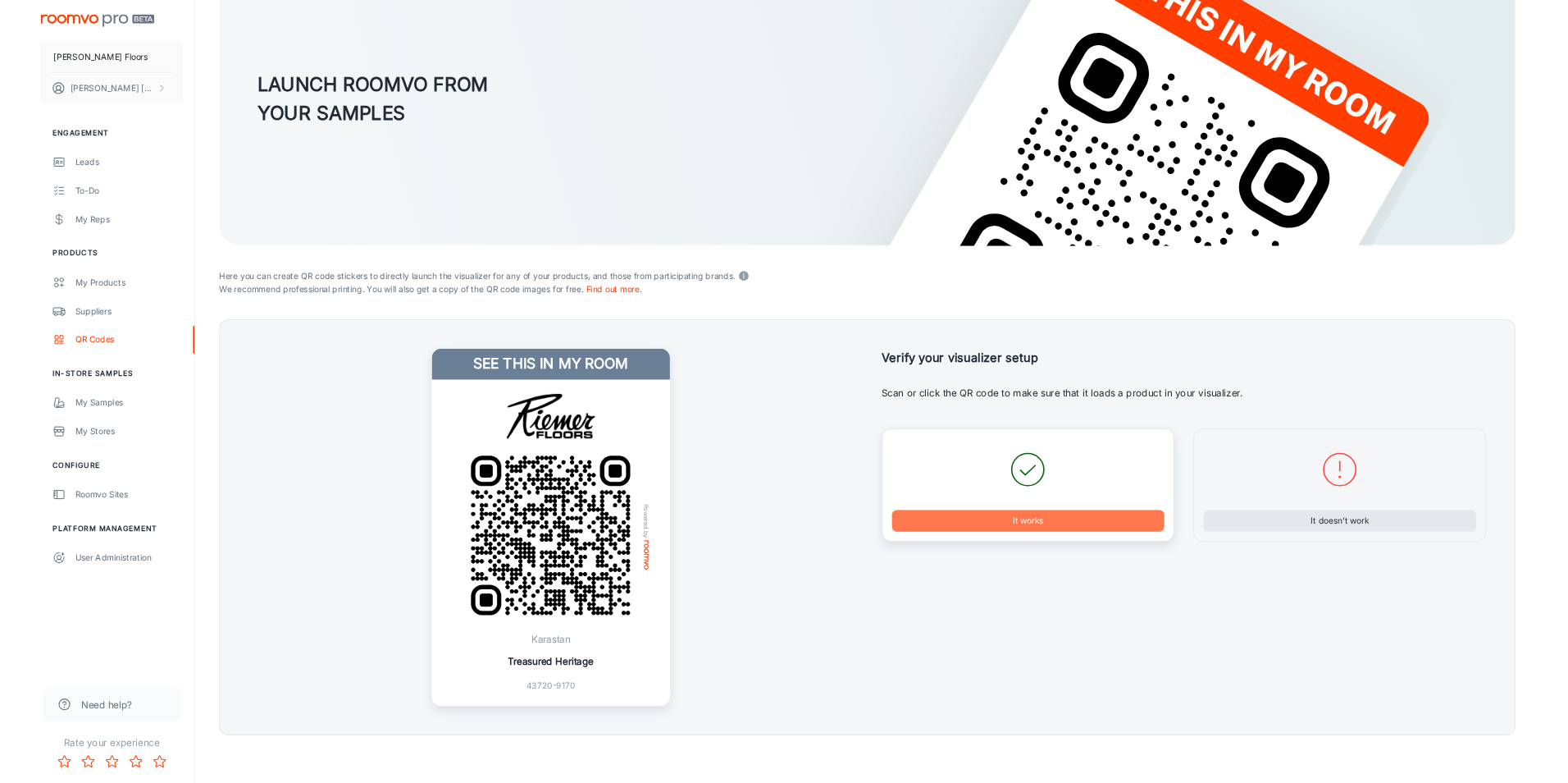
scroll to position [0, 0]
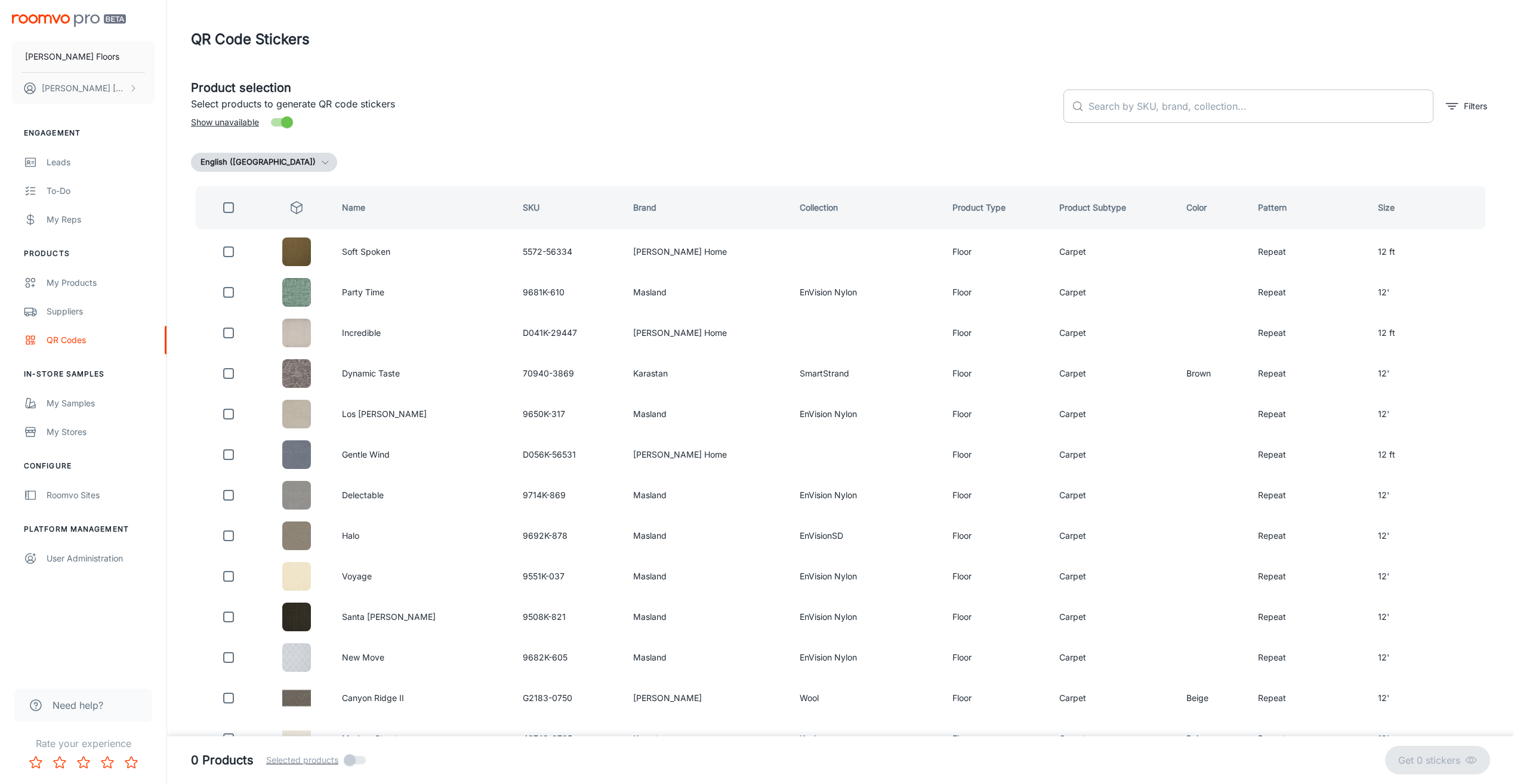
click at [1144, 110] on input "text" at bounding box center [1261, 106] width 345 height 34
type input "EXPRESSIVE"
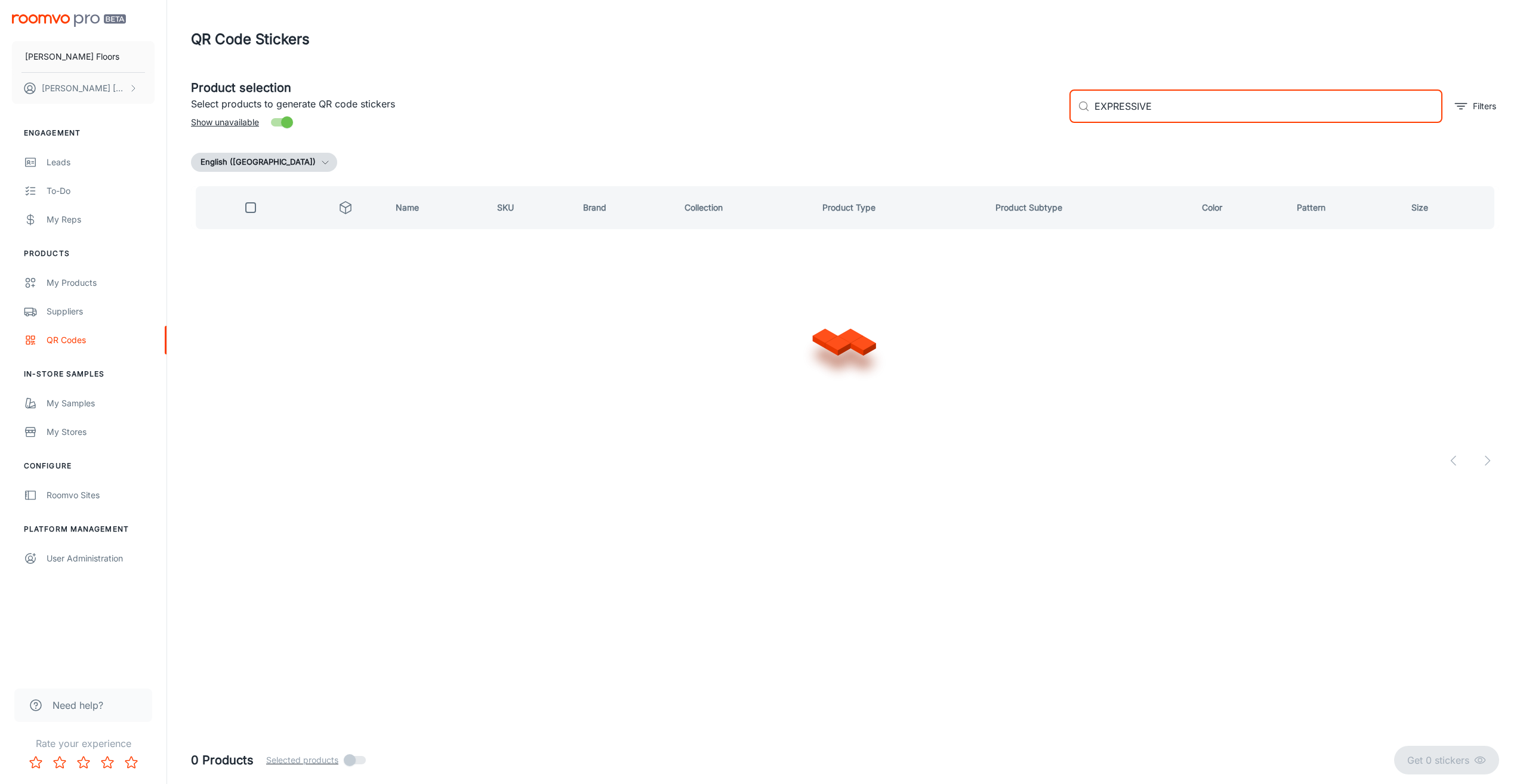
checkbox input "true"
type input "EXPRESSIVE"
